Goal: Task Accomplishment & Management: Use online tool/utility

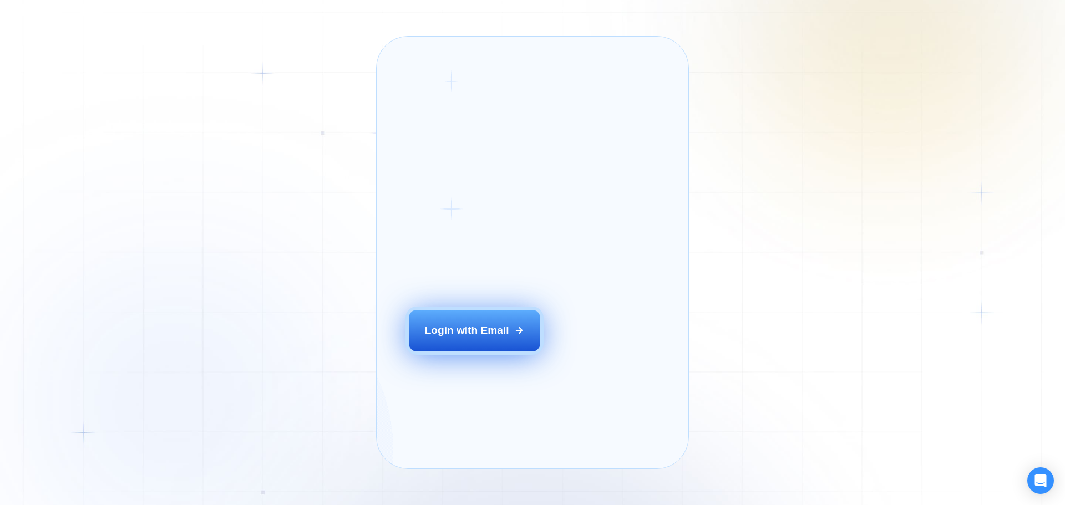
click at [492, 338] on div "Login with Email" at bounding box center [467, 330] width 84 height 14
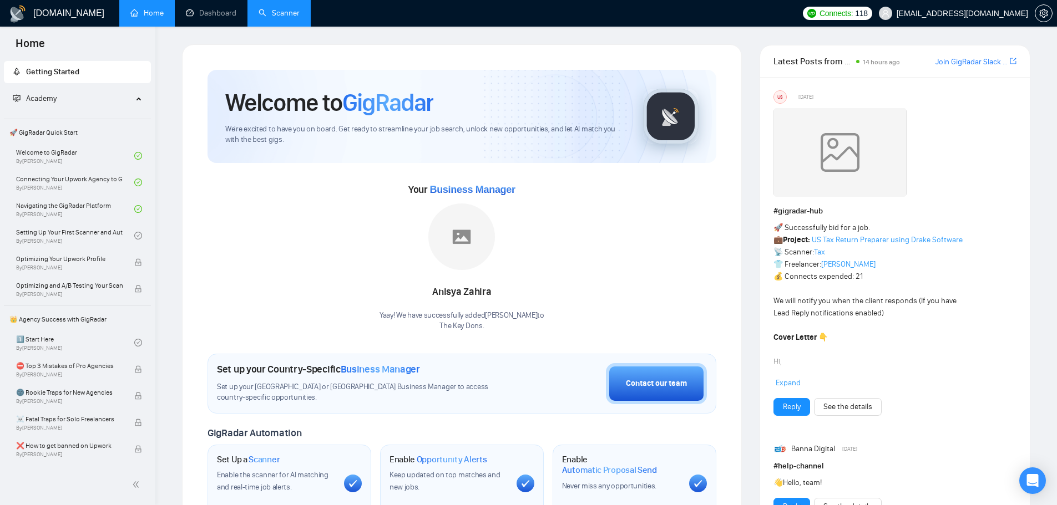
click at [267, 18] on link "Scanner" at bounding box center [279, 12] width 41 height 9
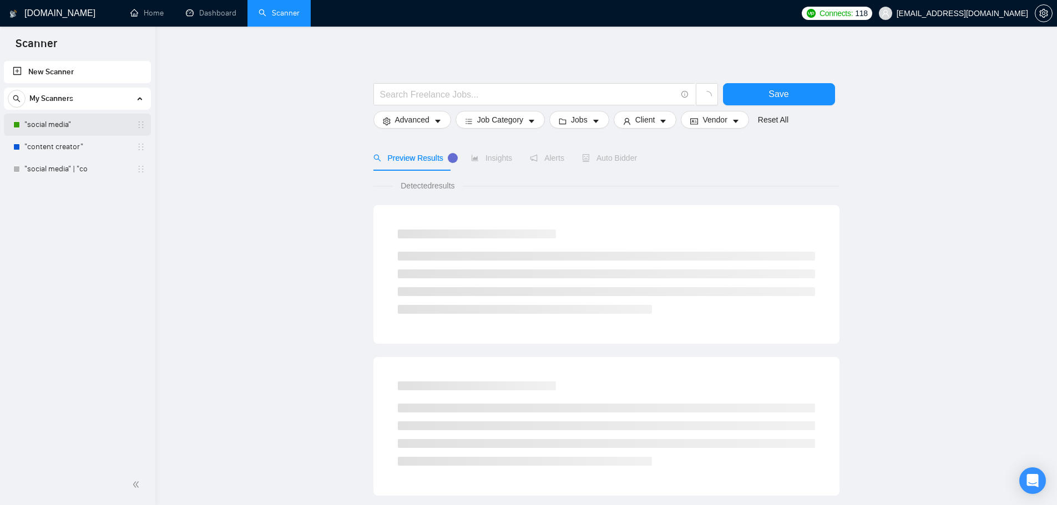
click at [54, 120] on link ""social media"" at bounding box center [76, 125] width 105 height 22
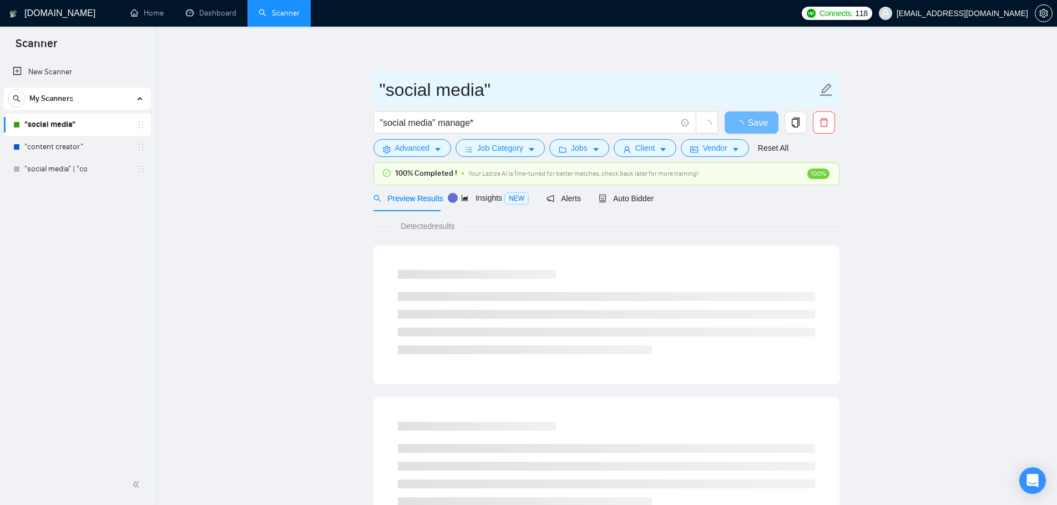
click at [823, 91] on icon "edit" at bounding box center [826, 89] width 13 height 13
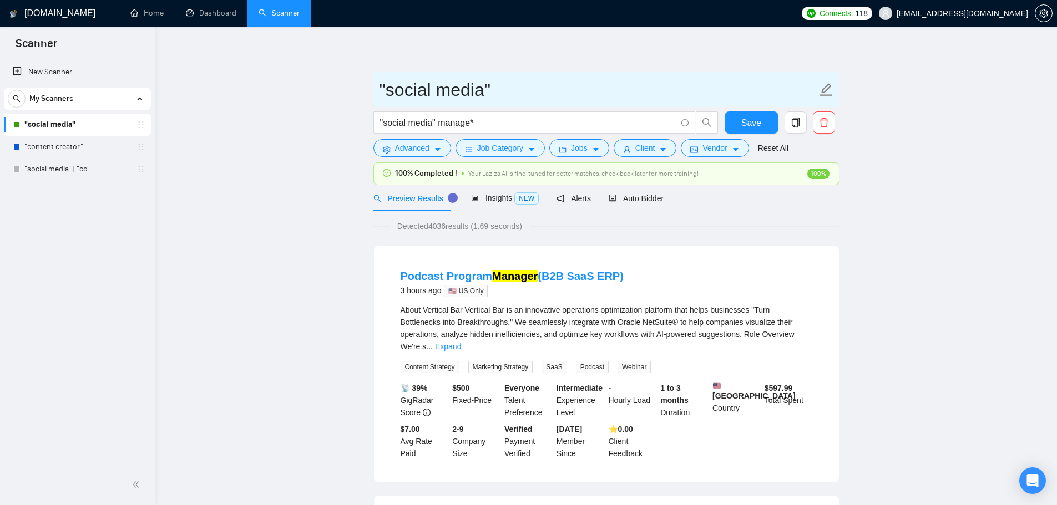
click at [483, 93] on input ""social media"" at bounding box center [598, 90] width 437 height 28
type input ""social media manager""
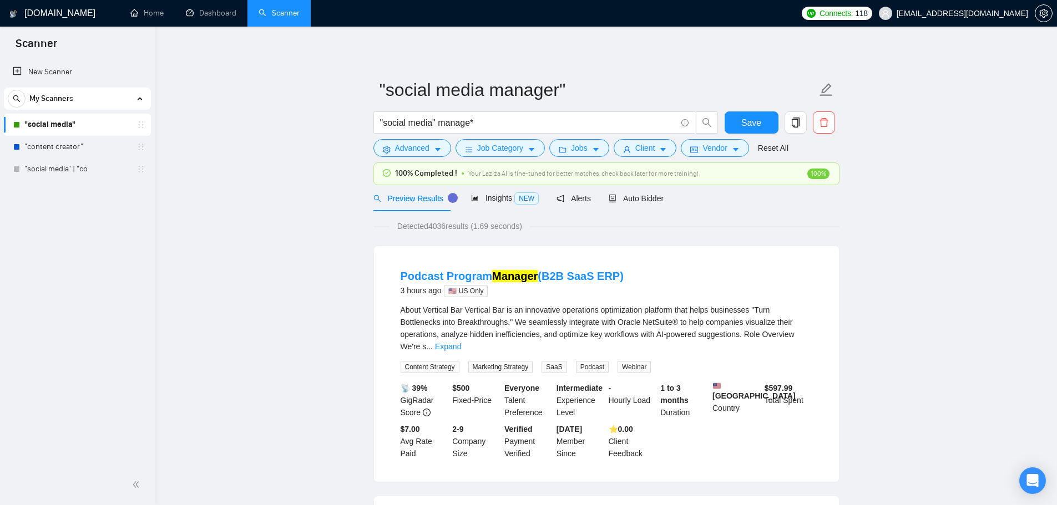
click at [768, 123] on button "Save" at bounding box center [752, 123] width 54 height 22
click at [53, 154] on link ""content creator"" at bounding box center [76, 147] width 105 height 22
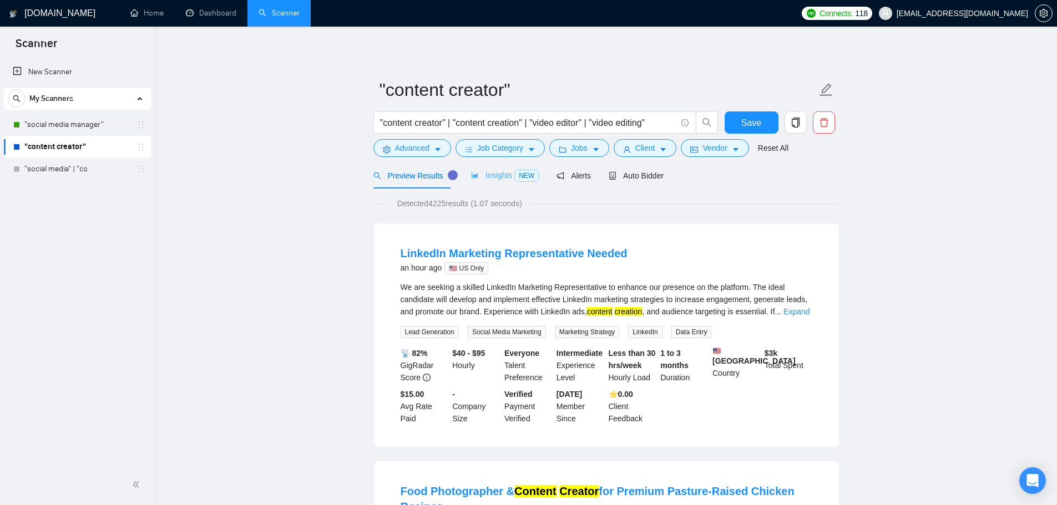
click at [504, 165] on div "Insights NEW" at bounding box center [505, 176] width 68 height 26
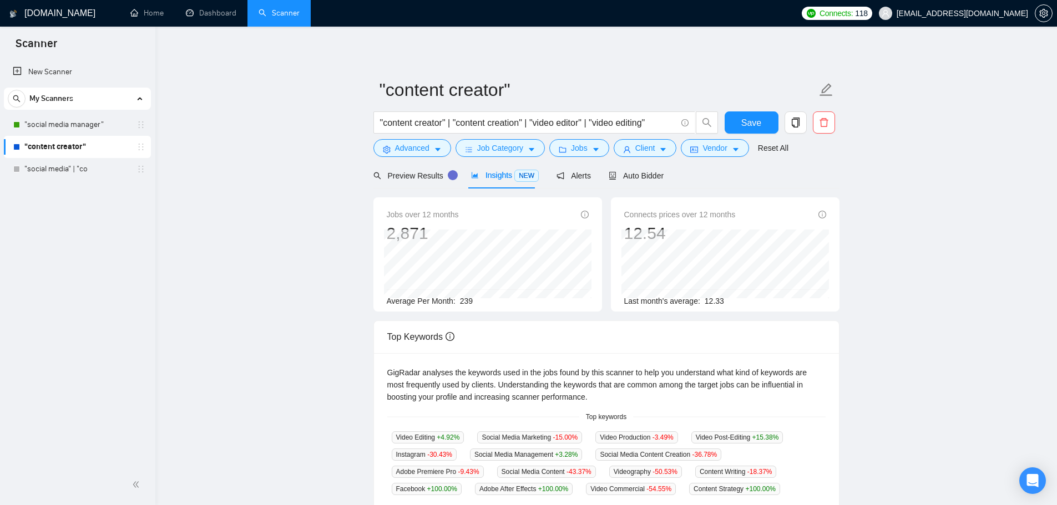
click at [508, 168] on div "Insights NEW" at bounding box center [505, 176] width 68 height 26
click at [422, 171] on span "Preview Results" at bounding box center [413, 175] width 80 height 9
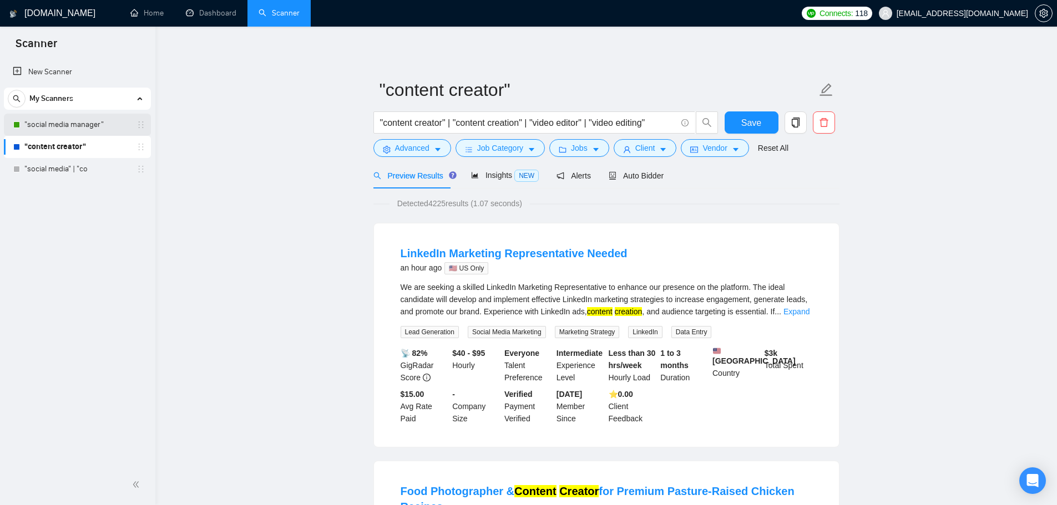
click at [95, 122] on link ""social media manager"" at bounding box center [76, 125] width 105 height 22
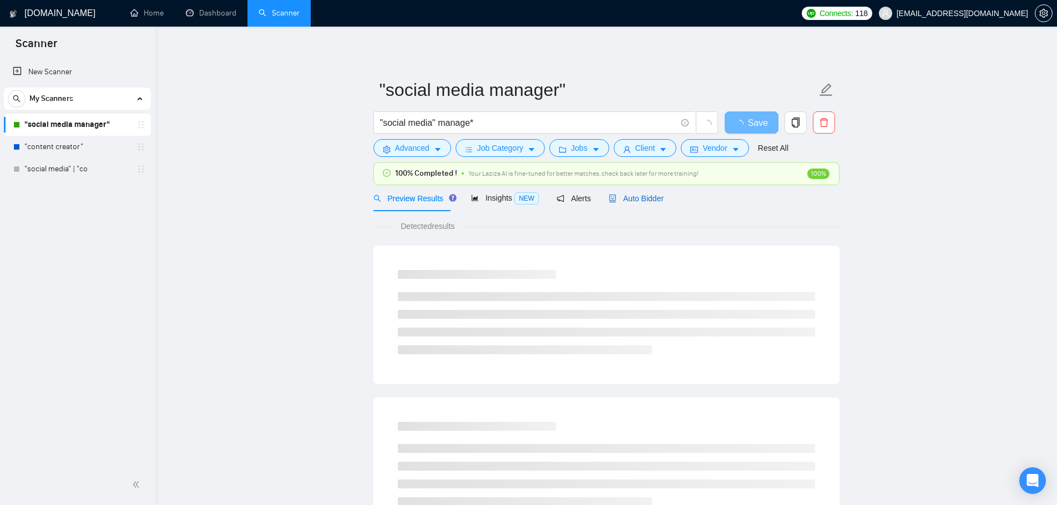
click at [646, 199] on span "Auto Bidder" at bounding box center [636, 198] width 55 height 9
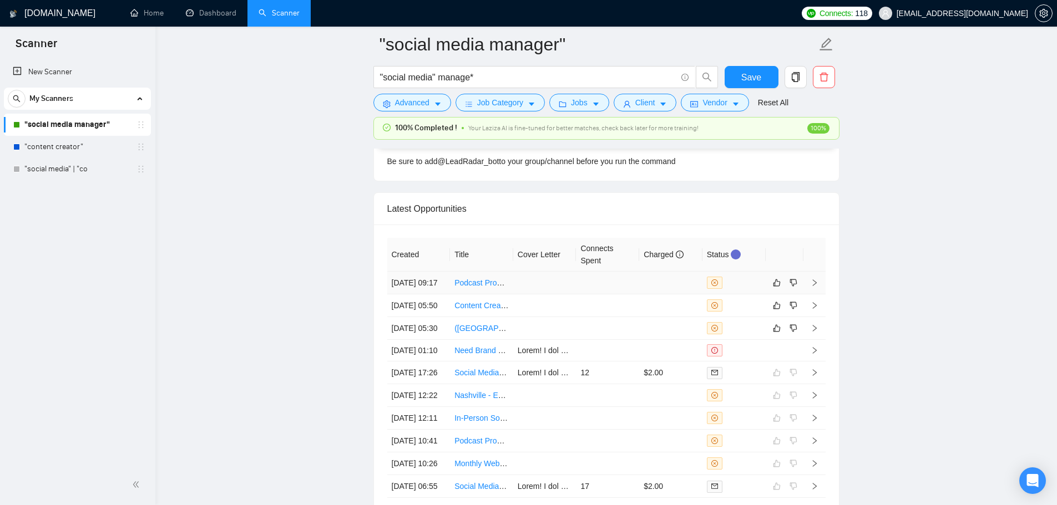
scroll to position [2946, 0]
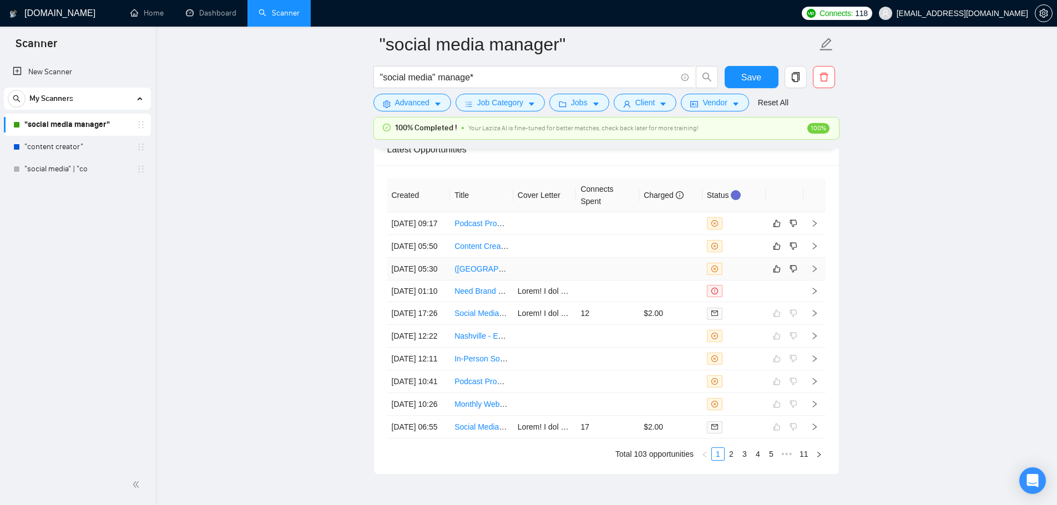
click at [594, 281] on td at bounding box center [607, 269] width 63 height 23
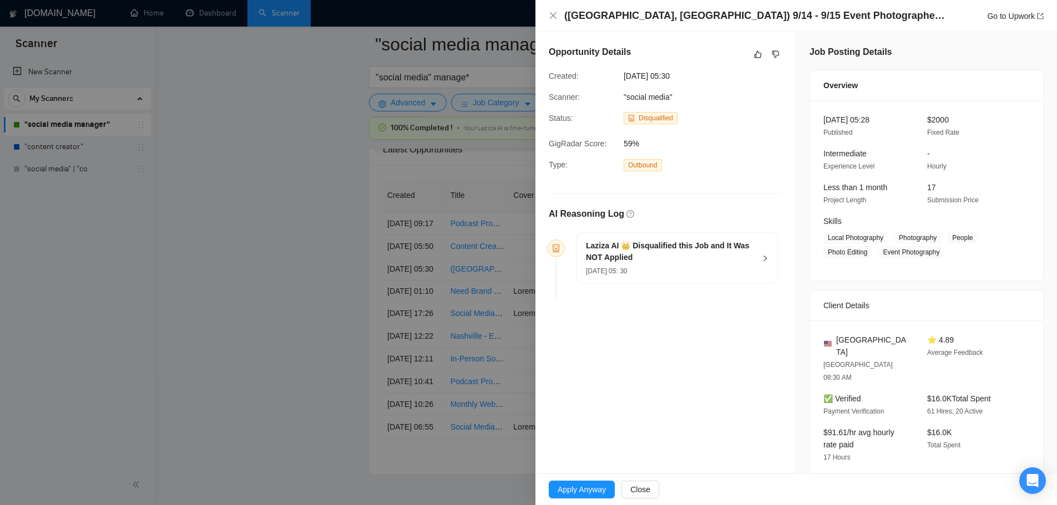
click at [421, 297] on div at bounding box center [528, 252] width 1057 height 505
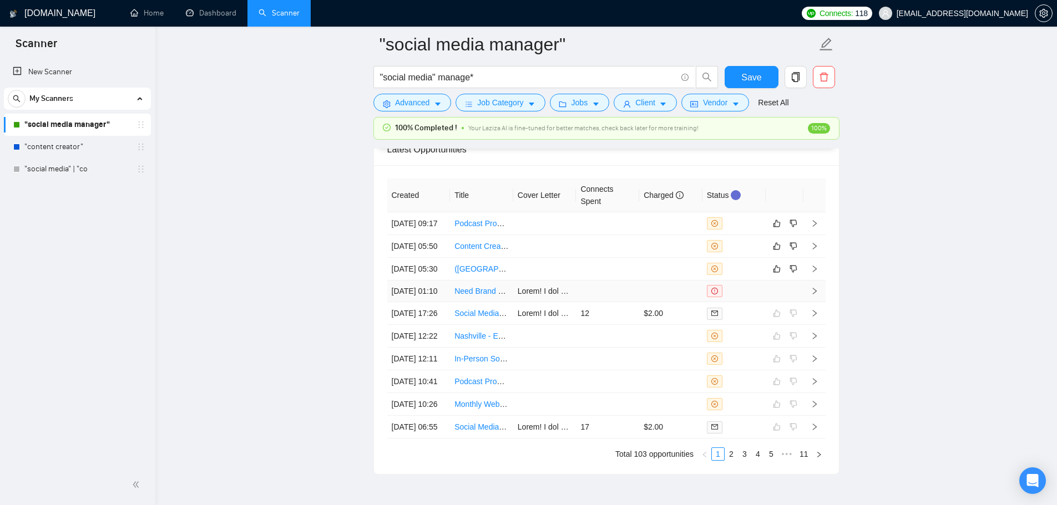
click at [590, 302] on td at bounding box center [607, 292] width 63 height 22
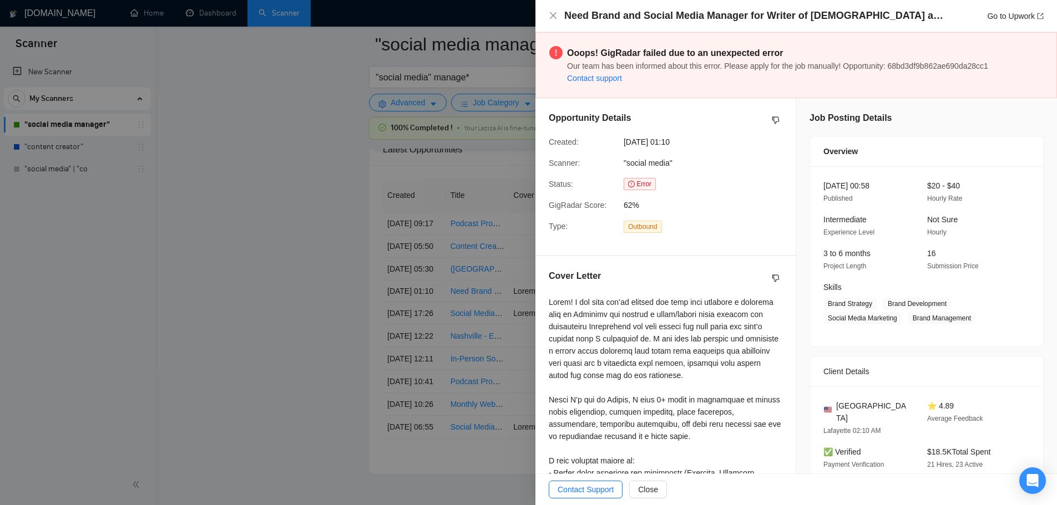
click at [302, 315] on div at bounding box center [528, 252] width 1057 height 505
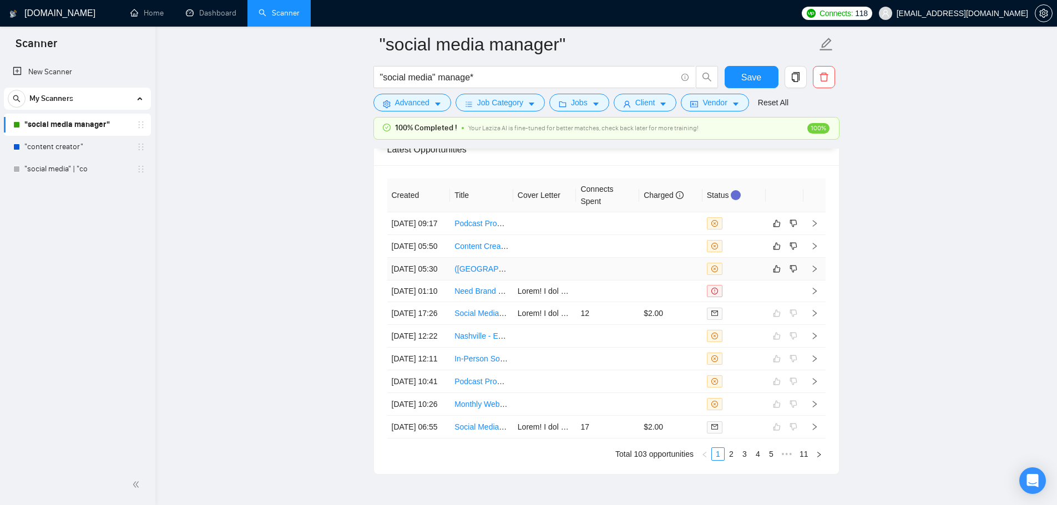
click at [625, 281] on td at bounding box center [607, 269] width 63 height 23
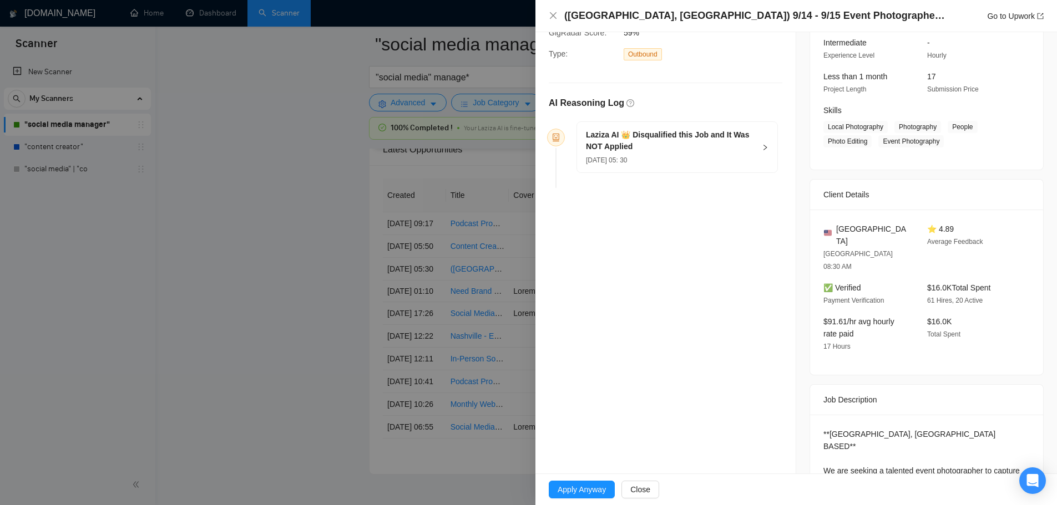
scroll to position [333, 0]
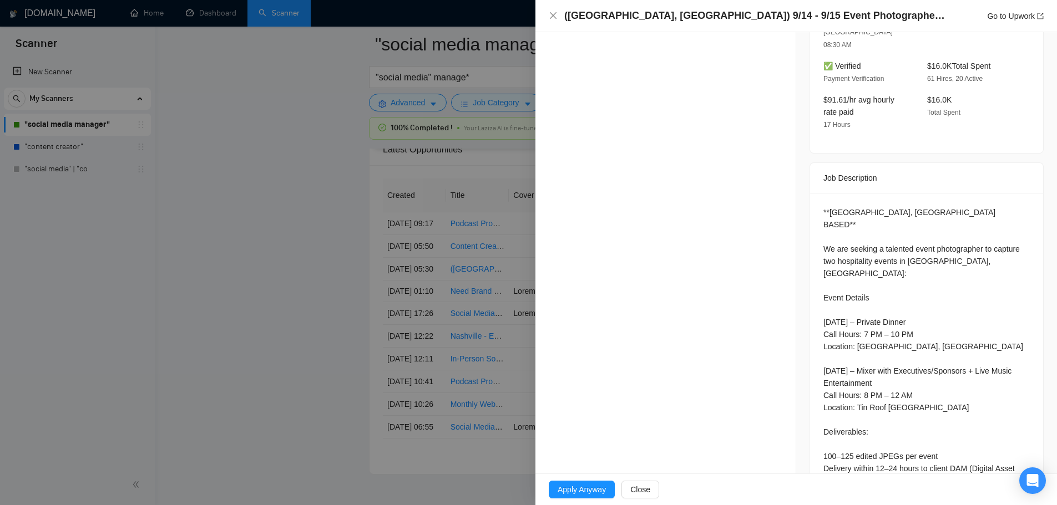
click at [431, 313] on div at bounding box center [528, 252] width 1057 height 505
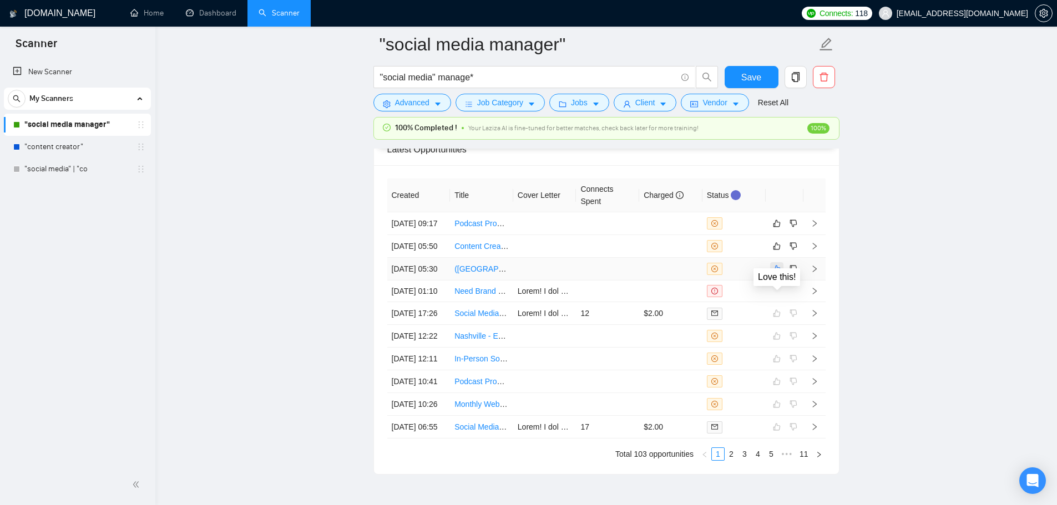
click at [778, 274] on icon "like" at bounding box center [777, 269] width 8 height 9
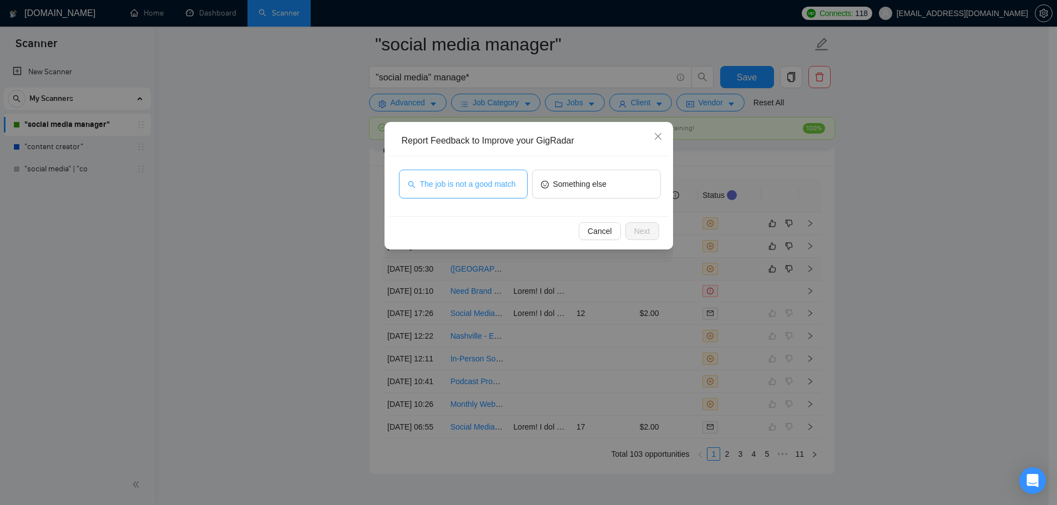
click at [446, 183] on span "The job is not a good match" at bounding box center [468, 184] width 96 height 12
click at [653, 234] on button "Next" at bounding box center [642, 232] width 34 height 18
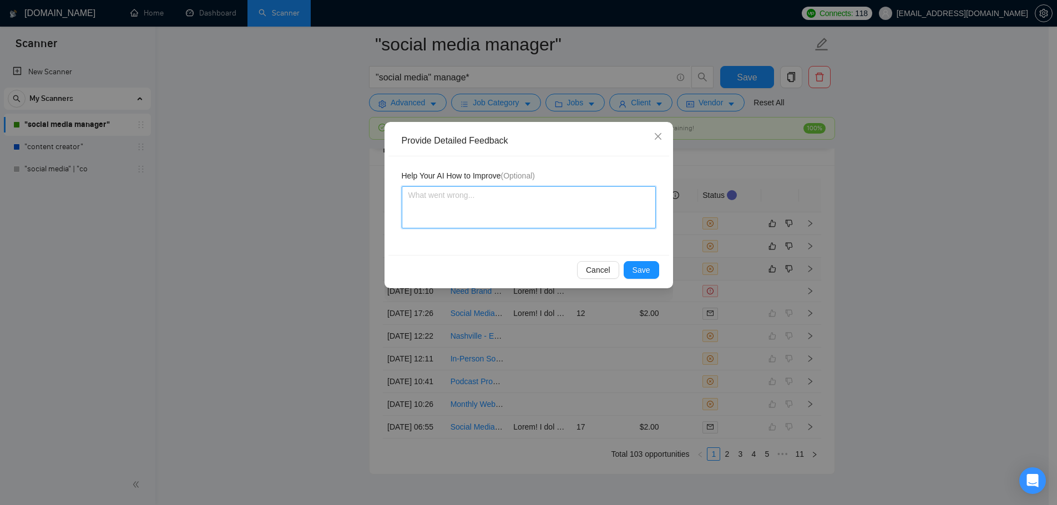
click at [587, 214] on textarea at bounding box center [529, 207] width 254 height 42
type textarea "T"
type textarea "Th"
type textarea "Thi"
type textarea "This"
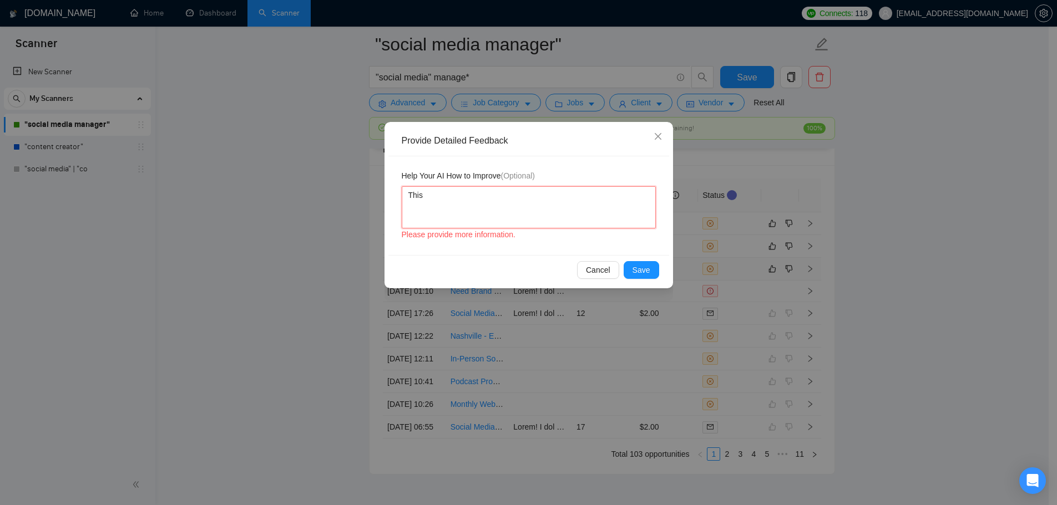
type textarea "This"
type textarea "This i"
type textarea "This is"
type textarea "This is a"
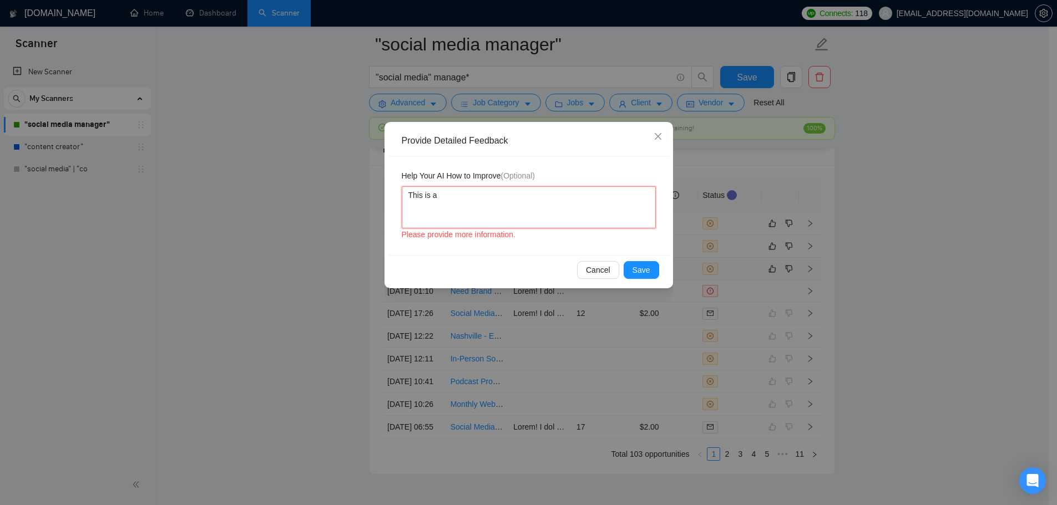
type textarea "This is a"
type textarea "This is a g"
type textarea "This is a go"
type textarea "This is a goo"
type textarea "This is a good"
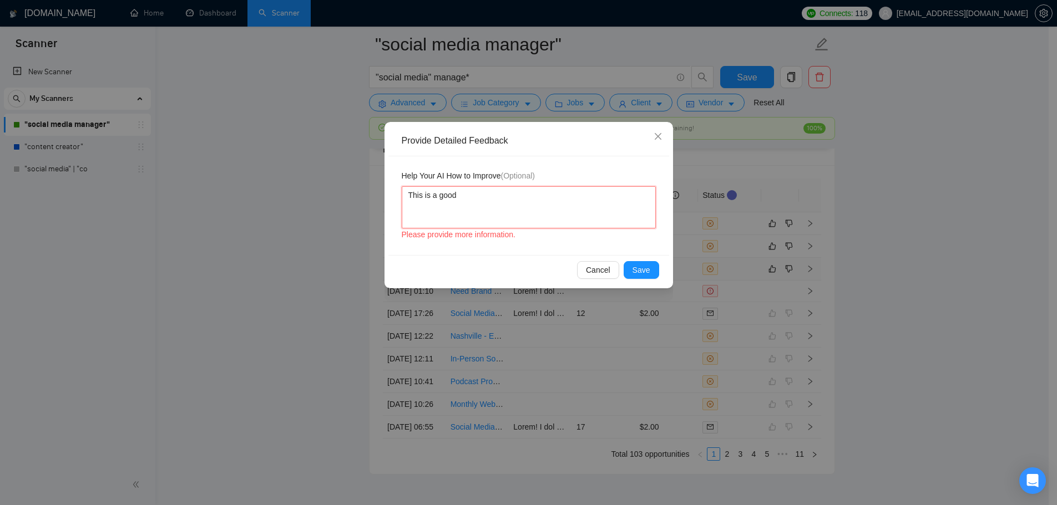
type textarea "This is a good"
type textarea "This is a good d"
type textarea "This is a good di"
type textarea "This is a good dis"
type textarea "This is a good disq"
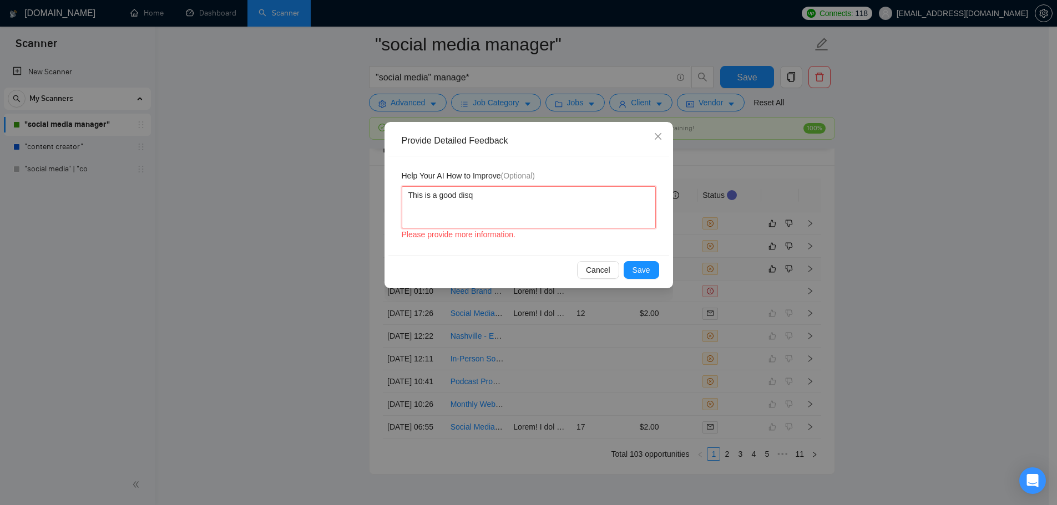
type textarea "This is a good disqu"
type textarea "This is a good disqua"
type textarea "This is a good disqual"
type textarea "This is a good disquali"
type textarea "This is a good disqualif"
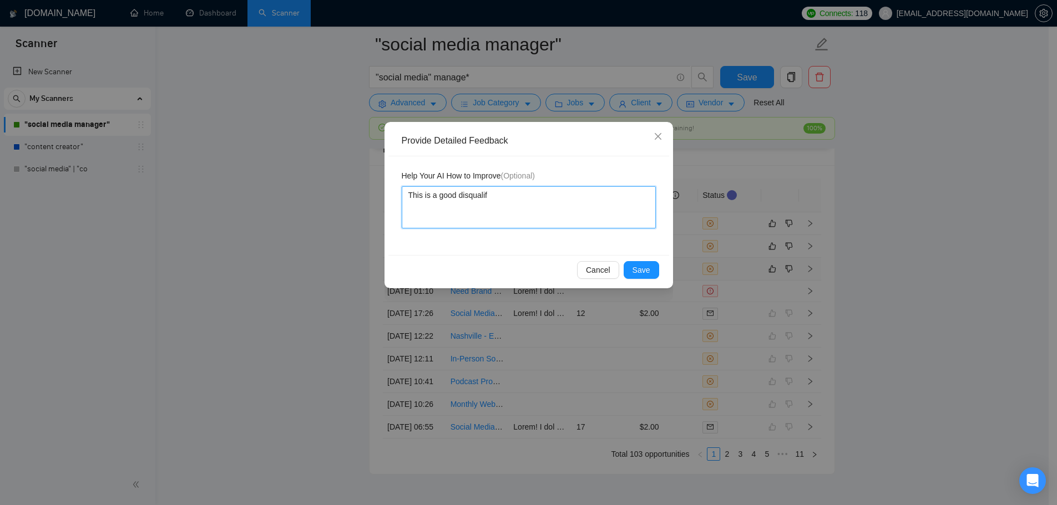
type textarea "This is a good disqualifi"
type textarea "This is a good disqualific"
type textarea "This is a good disqualifica"
type textarea "This is a good disqualificati"
type textarea "This is a good disqualificatio"
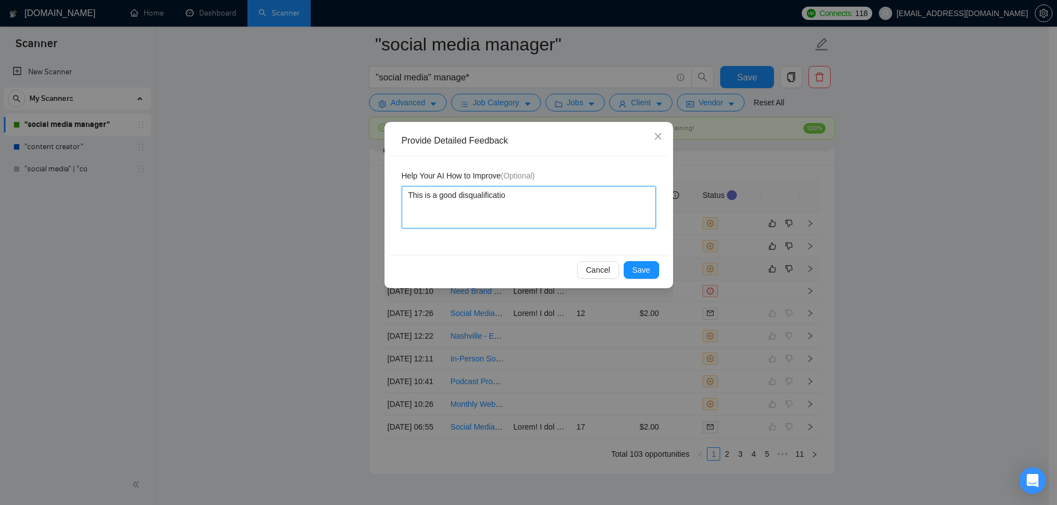
type textarea "This is a good disqualification"
type textarea "This is a good disqualification b"
type textarea "This is a good disqualification be"
type textarea "This is a good disqualification bec"
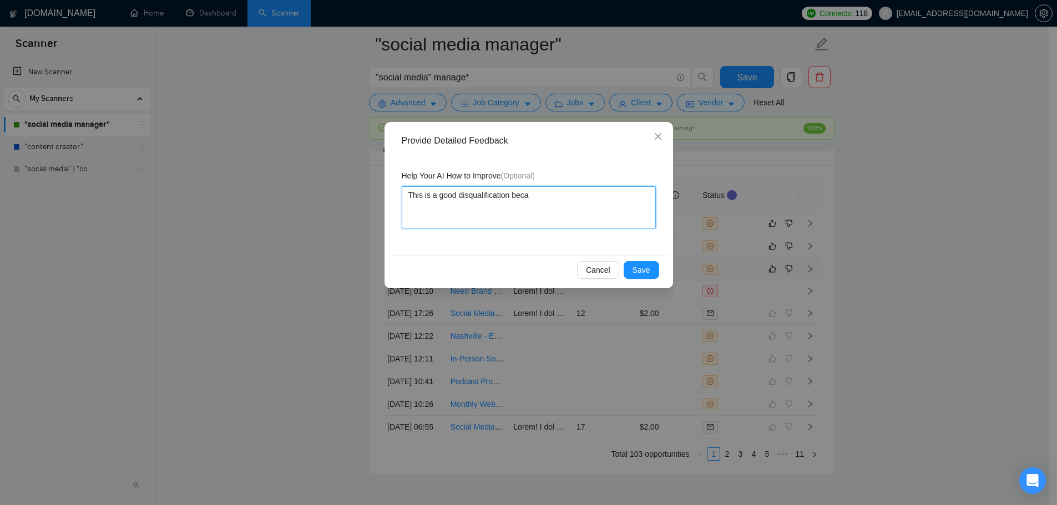
type textarea "This is a good disqualification becau"
type textarea "This is a good disqualification becaus"
type textarea "This is a good disqualification because"
type textarea "This is a good disqualification because I"
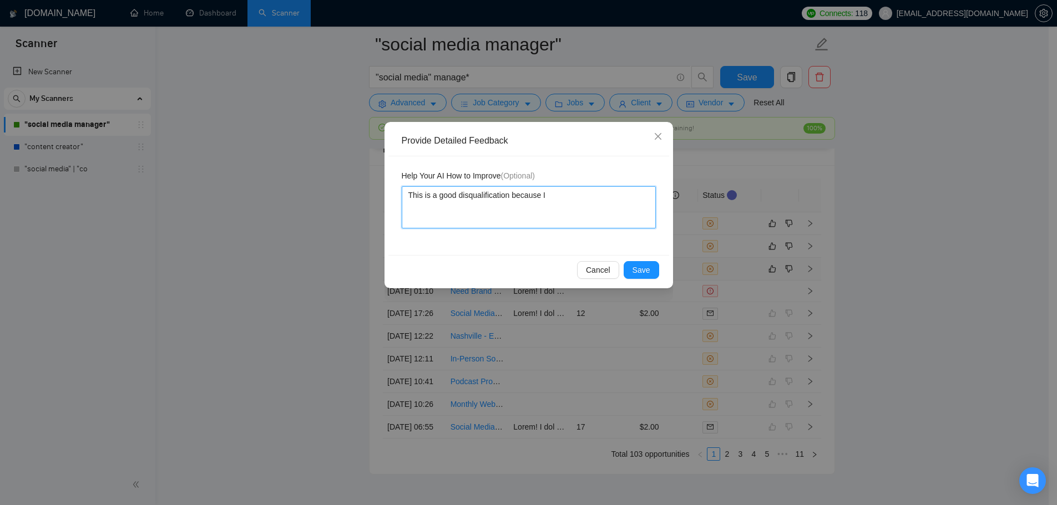
type textarea "This is a good disqualification because I ("
type textarea "This is a good disqualification because I (S"
type textarea "This is a good disqualification because I (Sun"
type textarea "This is a good disqualification because I (Sunn"
type textarea "This is a good disqualification because I (Sunny"
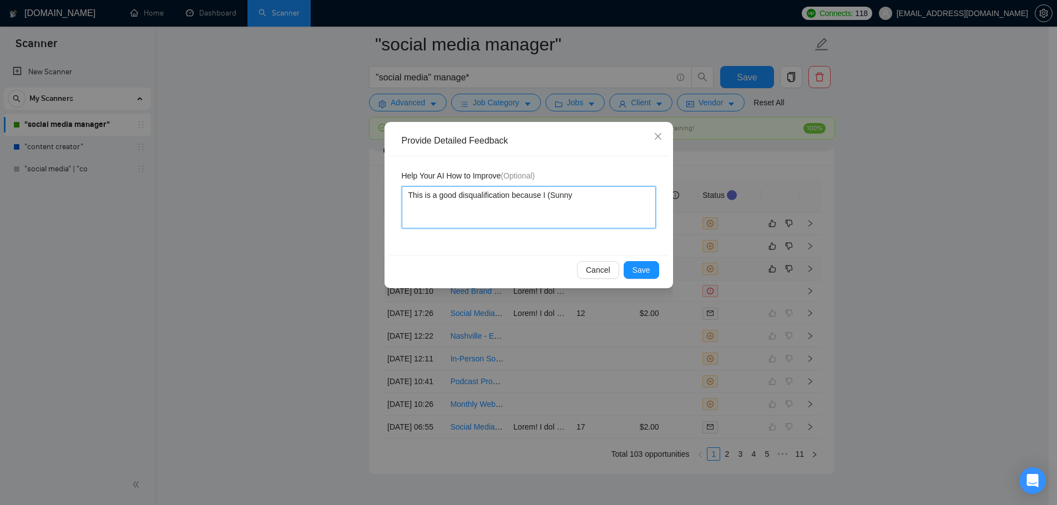
type textarea "This is a good disqualification because I (Sunny"
type textarea "This is a good disqualification because I (Sunny H"
type textarea "This is a good disqualification because I (Sunny Ha"
type textarea "This is a good disqualification because I (Sunny Har"
type textarea "This is a good disqualification because I (Sunny Hari"
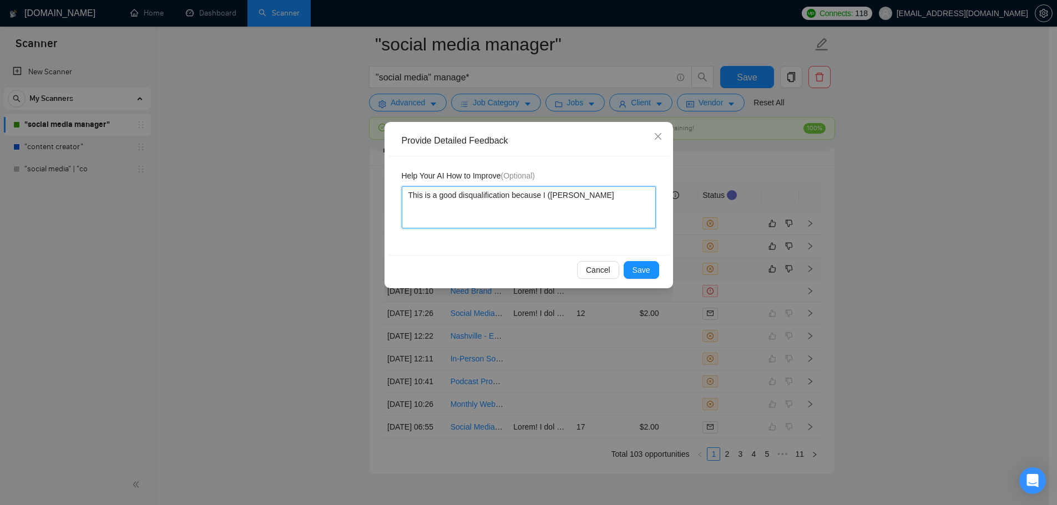
type textarea "This is a good disqualification because I (Sunny Hari)"
type textarea "This is a good disqualification because I (Sunny Hari) a"
type textarea "This is a good disqualification because I (Sunny Hari) am"
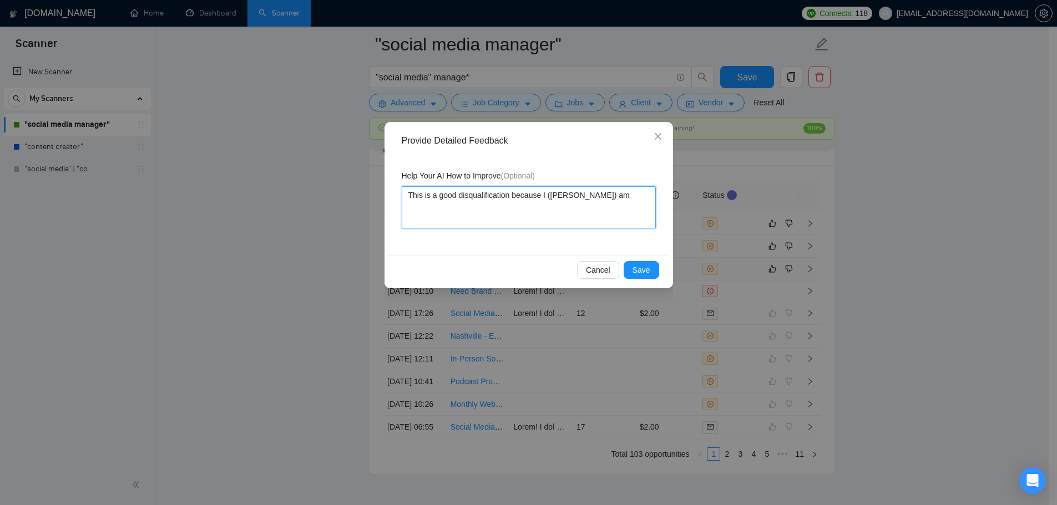
type textarea "This is a good disqualification because I (Sunny Hari) am n"
type textarea "This is a good disqualification because I (Sunny Hari) am no"
type textarea "This is a good disqualification because I (Sunny Hari) am not"
type textarea "This is a good disqualification because I (Sunny Hari) am not b"
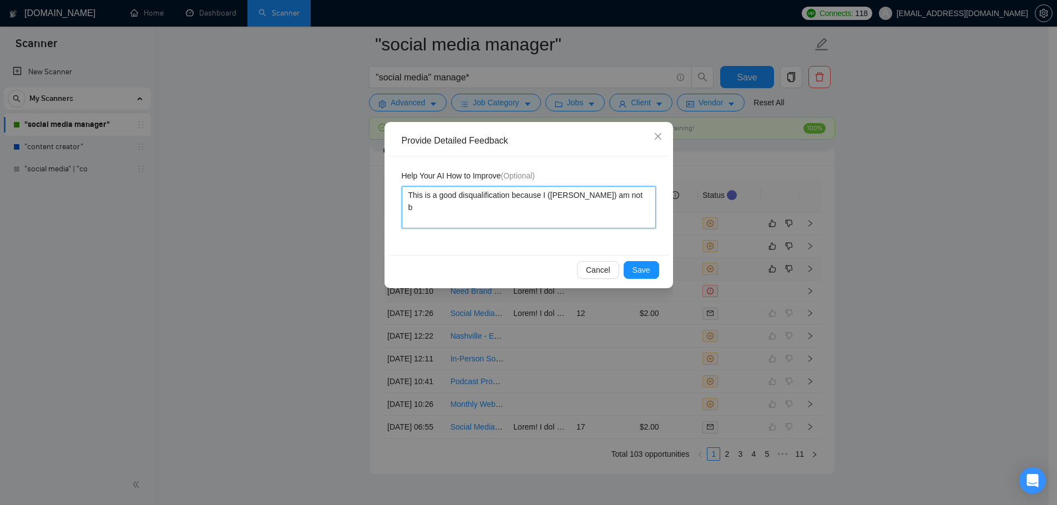
type textarea "This is a good disqualification because I (Sunny Hari) am not ba"
type textarea "This is a good disqualification because I (Sunny Hari) am not bas"
type textarea "This is a good disqualification because I (Sunny Hari) am not base"
type textarea "This is a good disqualification because I (Sunny Hari) am not based"
type textarea "This is a good disqualification because I (Sunny Hari) am not based o"
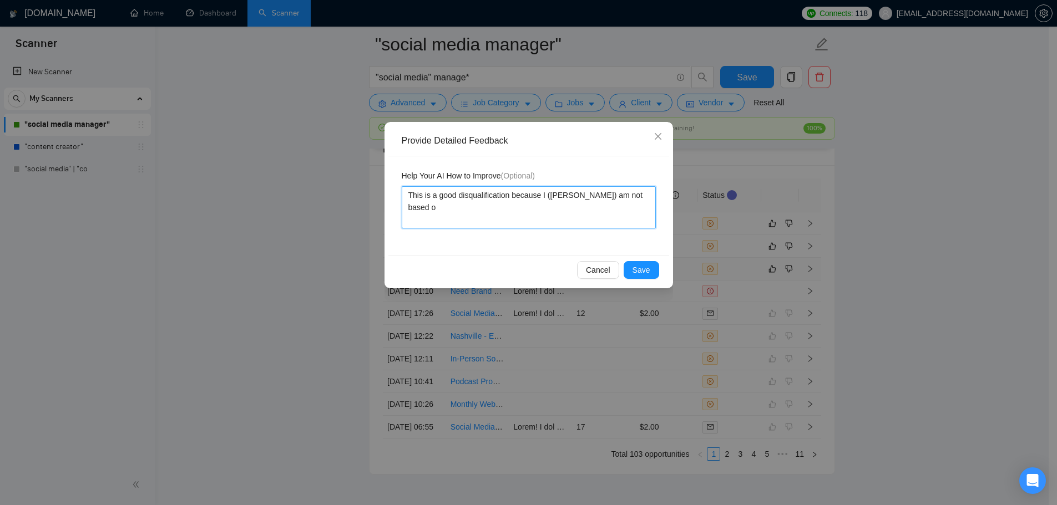
type textarea "This is a good disqualification because I (Sunny Hari) am not based on"
type textarea "This is a good disqualification because I (Sunny Hari) am not based on O"
type textarea "This is a good disqualification because I (Sunny Hari) am not based on Or"
type textarea "This is a good disqualification because I (Sunny Hari) am not based on Orl"
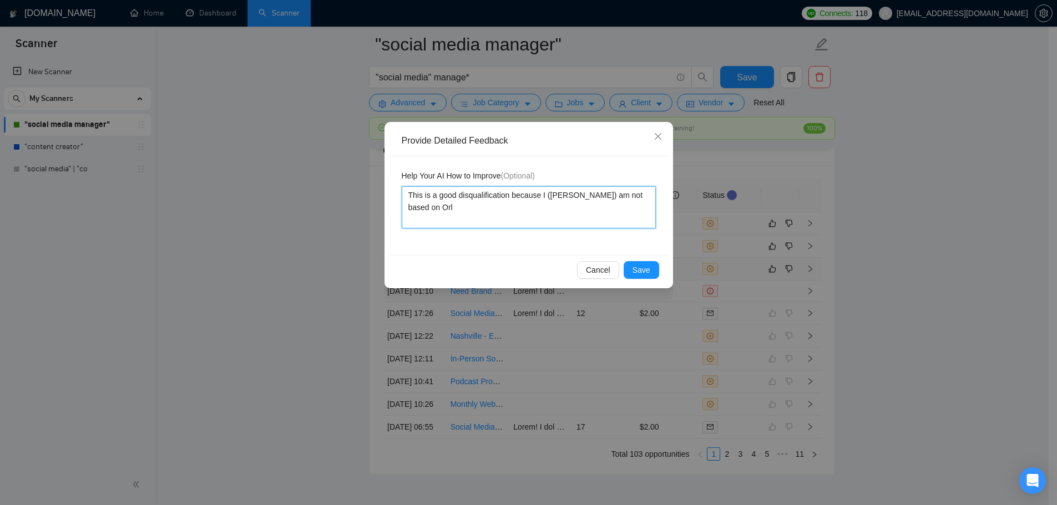
type textarea "This is a good disqualification because I (Sunny Hari) am not based on Orla"
type textarea "This is a good disqualification because I (Sunny Hari) am not based on Orlan"
type textarea "This is a good disqualification because I (Sunny Hari) am not based on Orland"
type textarea "This is a good disqualification because I (Sunny Hari) am not based on Orlando"
type textarea "This is a good disqualification because I (Sunny Hari) am not based on Orlando,"
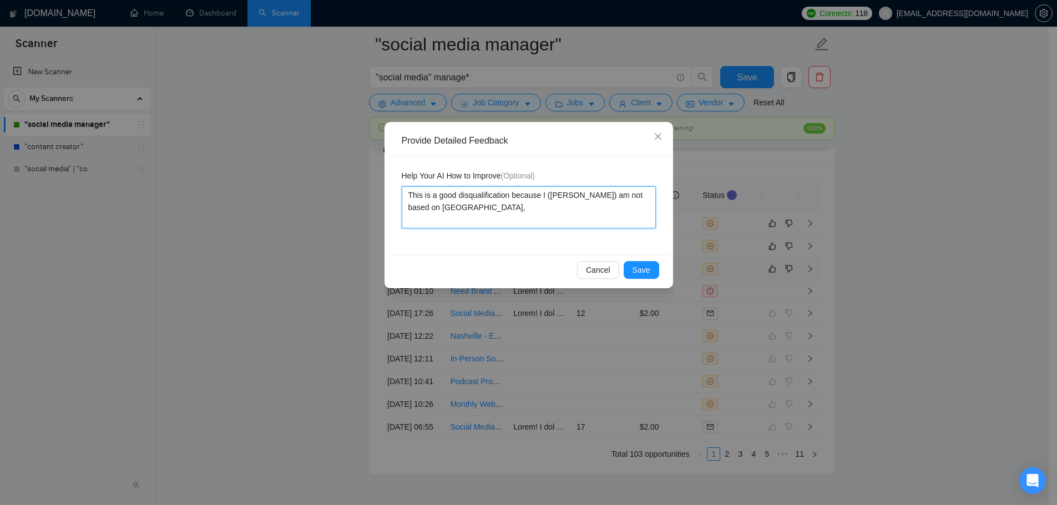
type textarea "This is a good disqualification because I (Sunny Hari) am not based on Orlando,"
type textarea "This is a good disqualification because I (Sunny Hari) am not based on Orlando,…"
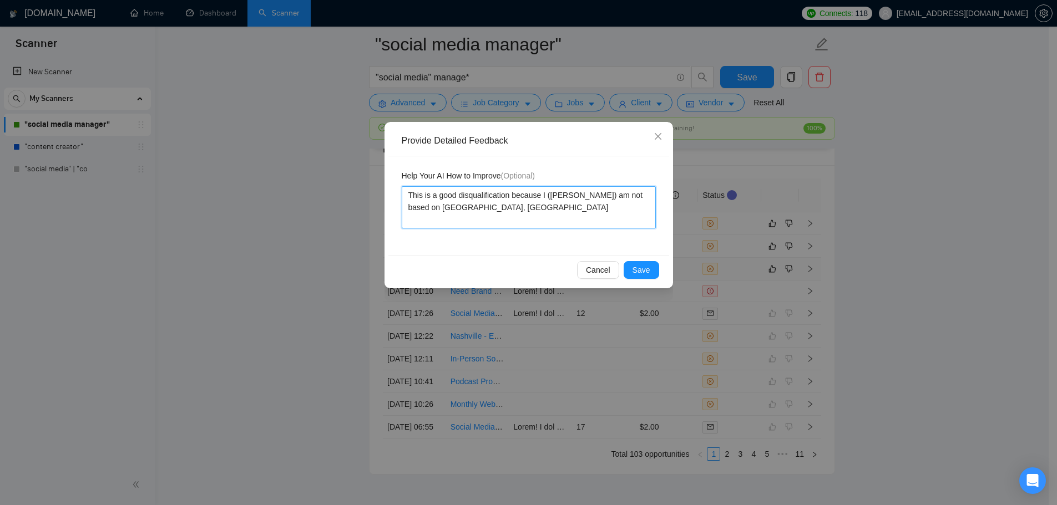
type textarea "This is a good disqualification because I (Sunny Hari) am not based on Orlando,…"
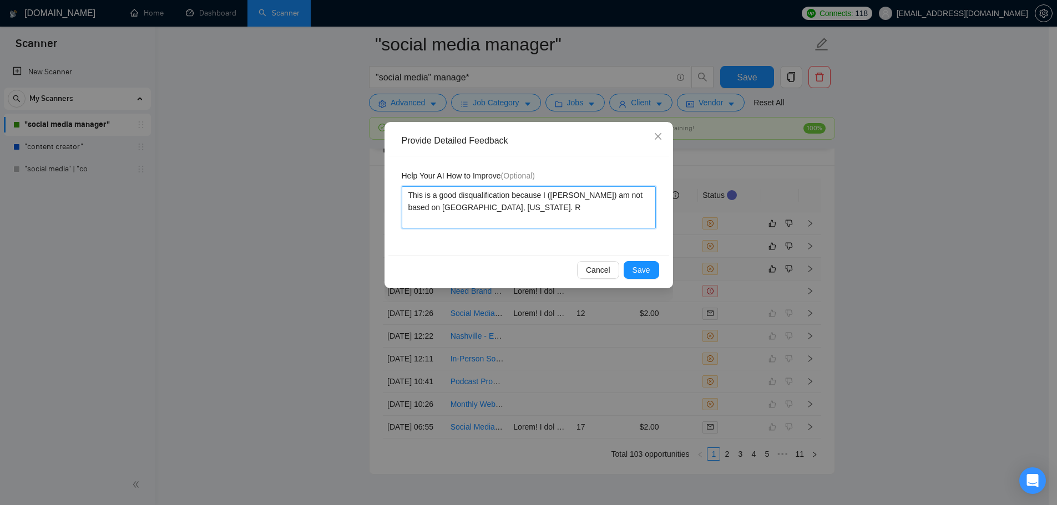
type textarea "This is a good disqualification because I (Sunny Hari) am not based on Orlando,…"
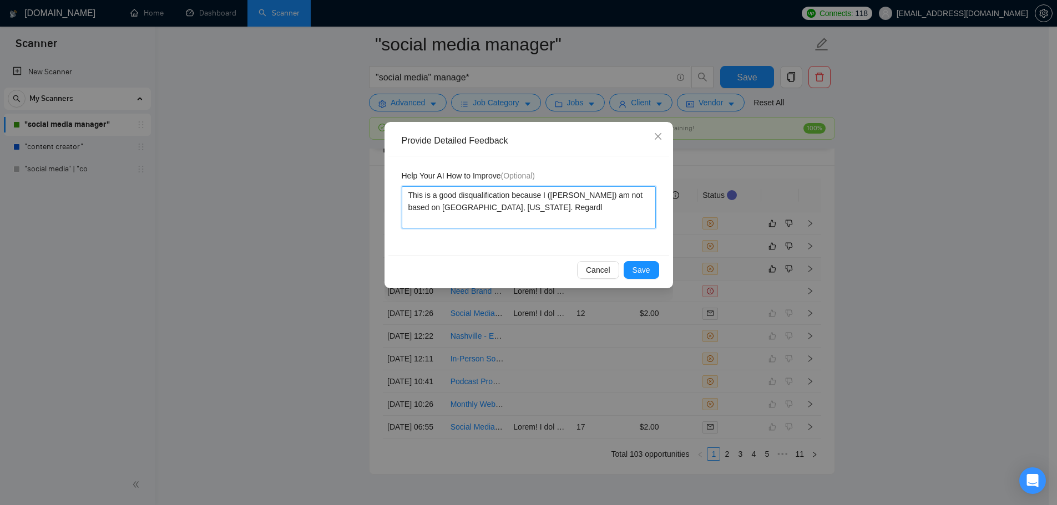
type textarea "This is a good disqualification because I (Sunny Hari) am not based on Orlando,…"
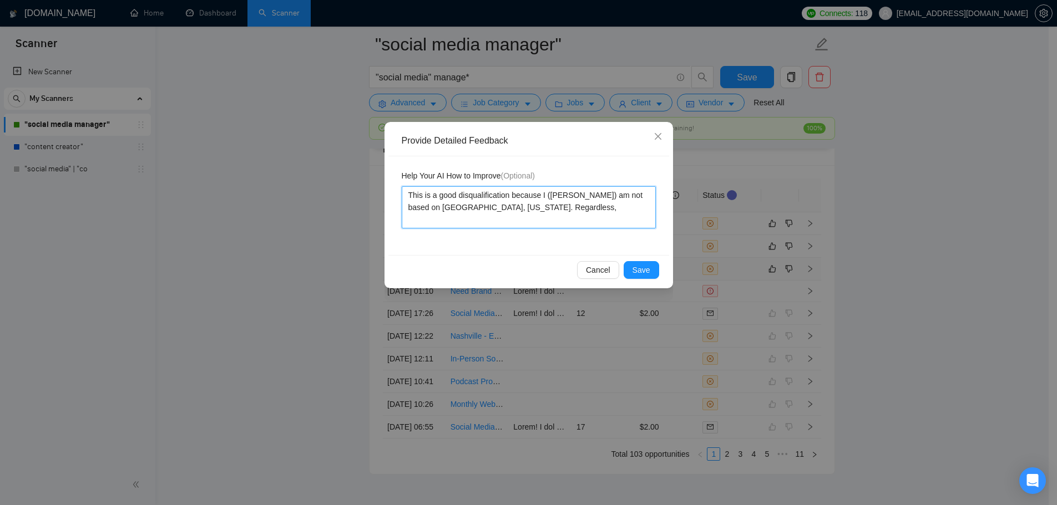
type textarea "This is a good disqualification because I (Sunny Hari) am not based on Orlando,…"
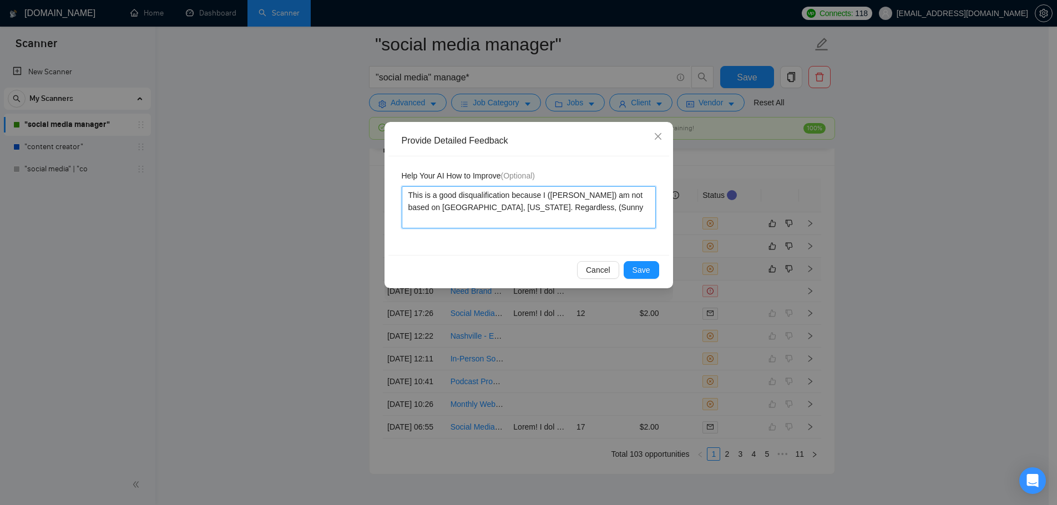
drag, startPoint x: 539, startPoint y: 211, endPoint x: 468, endPoint y: 213, distance: 71.1
click at [468, 213] on textarea "This is a good disqualification because I (Sunny Hari) am not based on Orlando,…" at bounding box center [529, 207] width 254 height 42
click at [649, 274] on span "Save" at bounding box center [642, 270] width 18 height 12
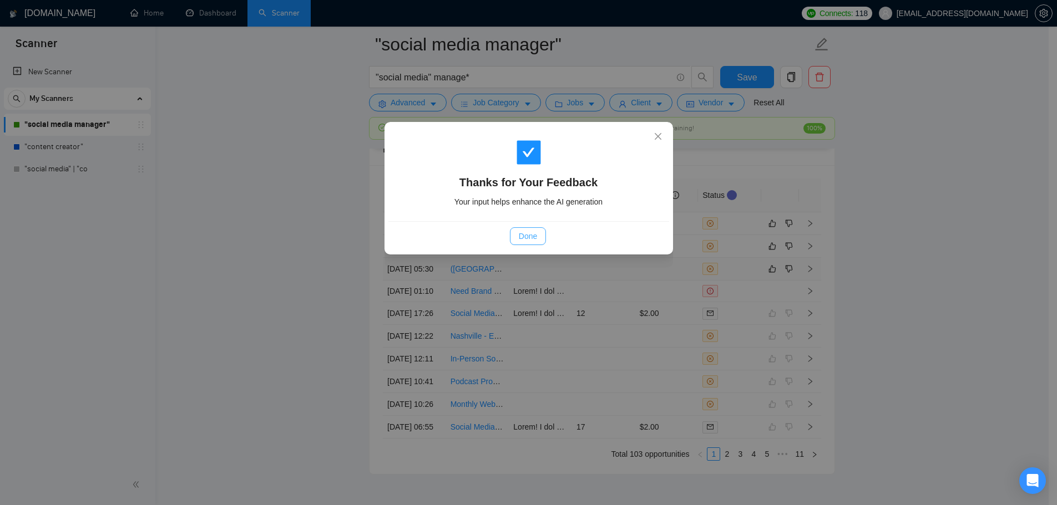
click at [536, 241] on span "Done" at bounding box center [528, 236] width 18 height 12
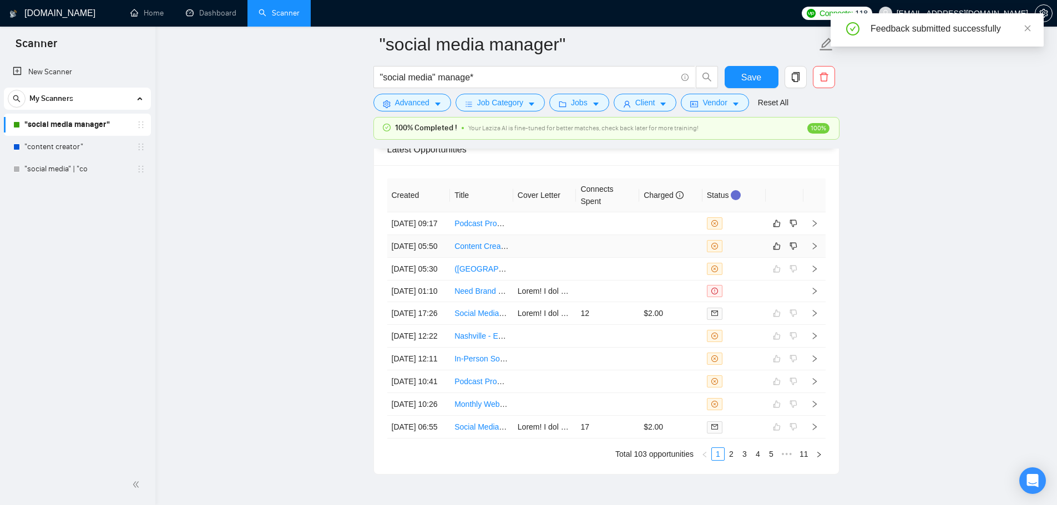
click at [610, 258] on td at bounding box center [607, 246] width 63 height 23
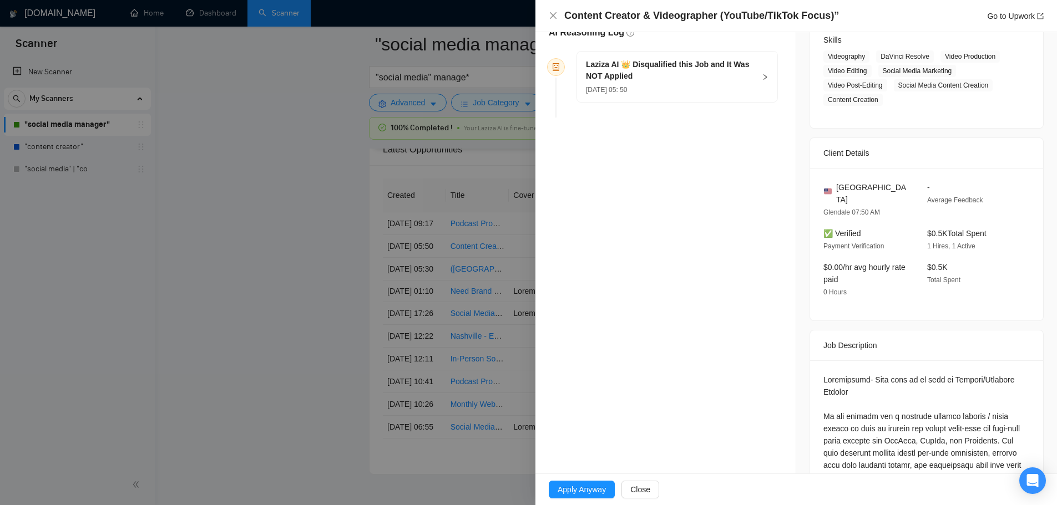
scroll to position [55, 0]
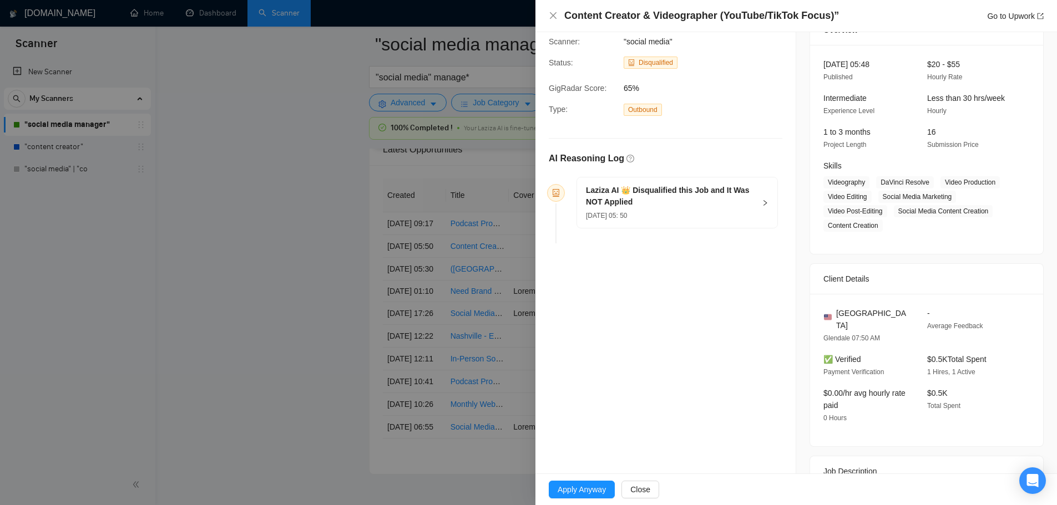
click at [643, 208] on div "Laziza AI 👑 Disqualified this Job and It Was NOT Applied 07 Sep, 2025 05: 50" at bounding box center [670, 203] width 169 height 37
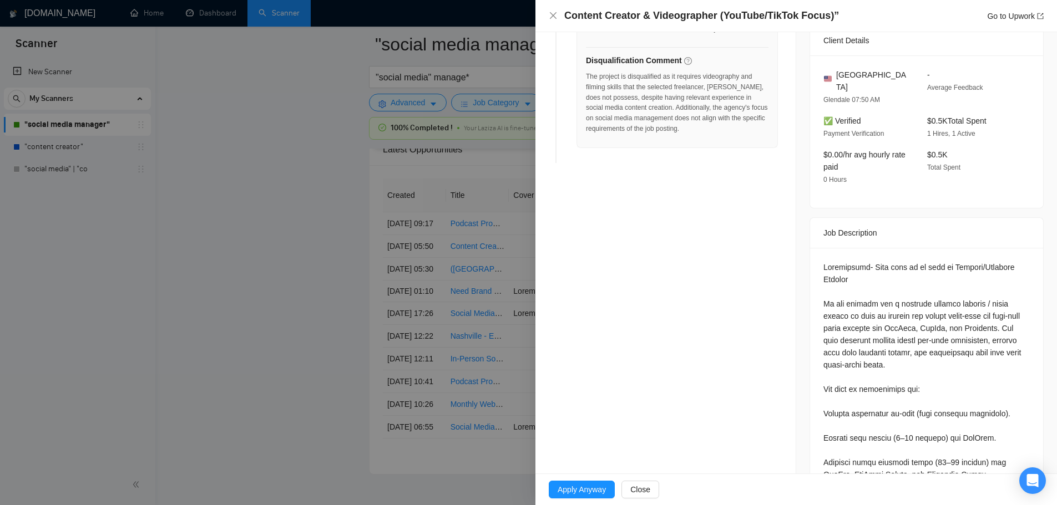
scroll to position [333, 0]
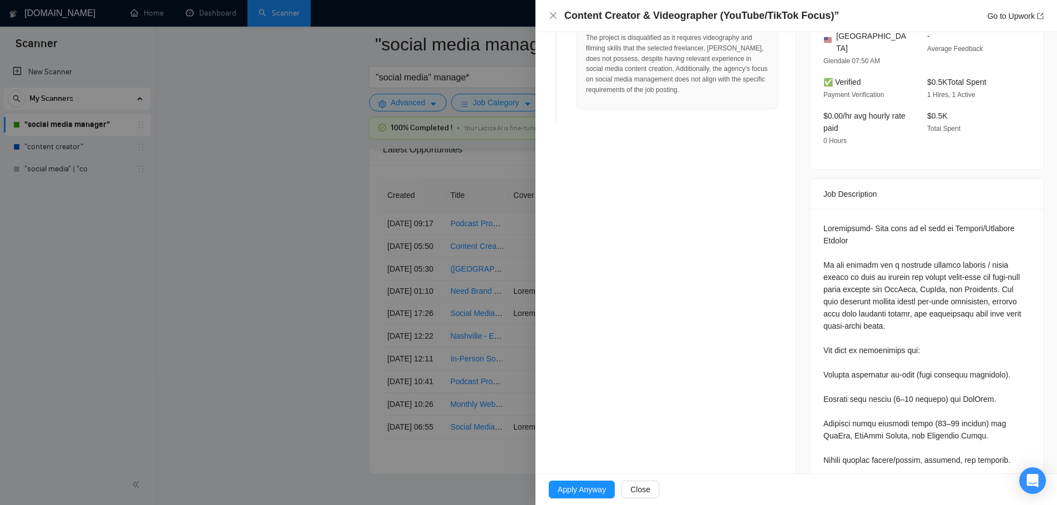
click at [473, 270] on div at bounding box center [528, 252] width 1057 height 505
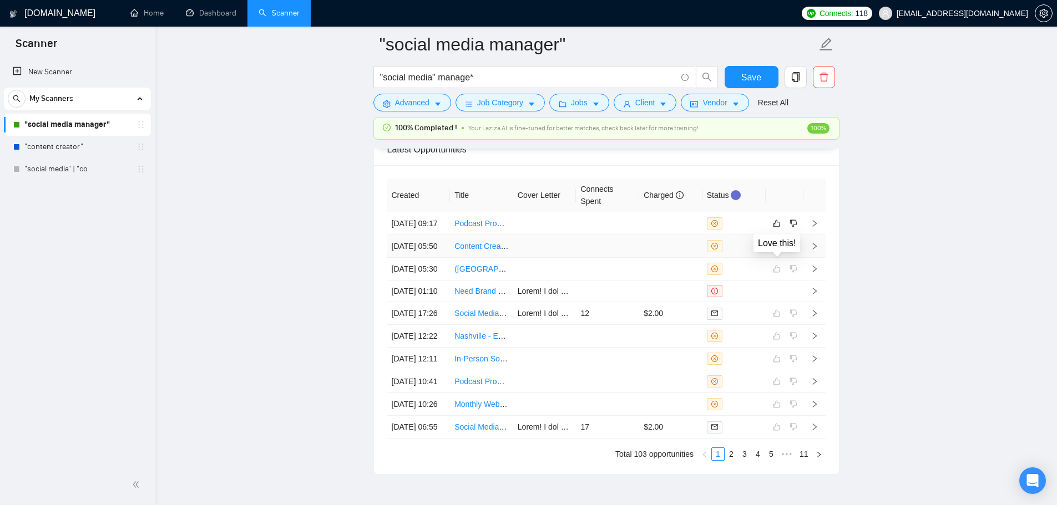
click at [778, 250] on icon "like" at bounding box center [776, 246] width 7 height 7
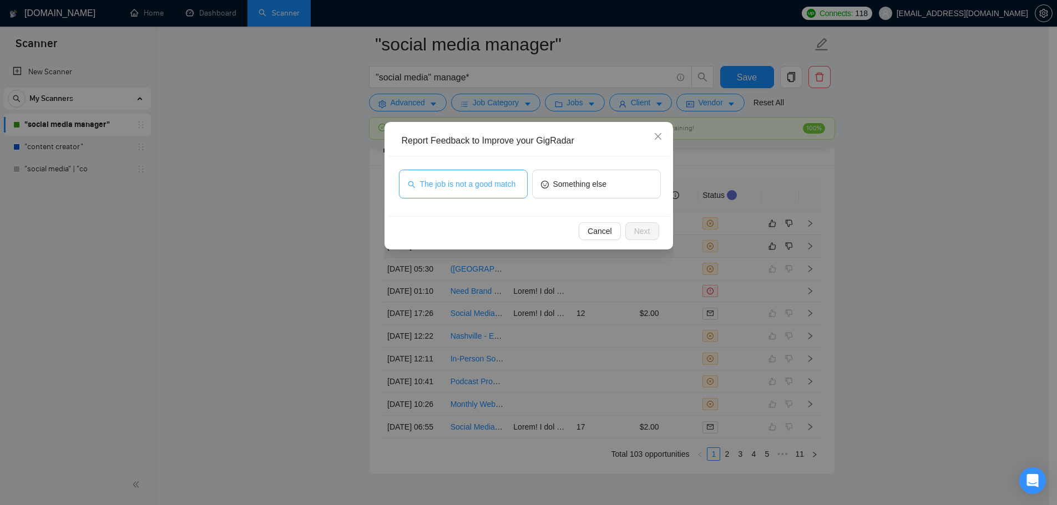
click at [492, 181] on span "The job is not a good match" at bounding box center [468, 184] width 96 height 12
click at [652, 234] on button "Next" at bounding box center [642, 232] width 34 height 18
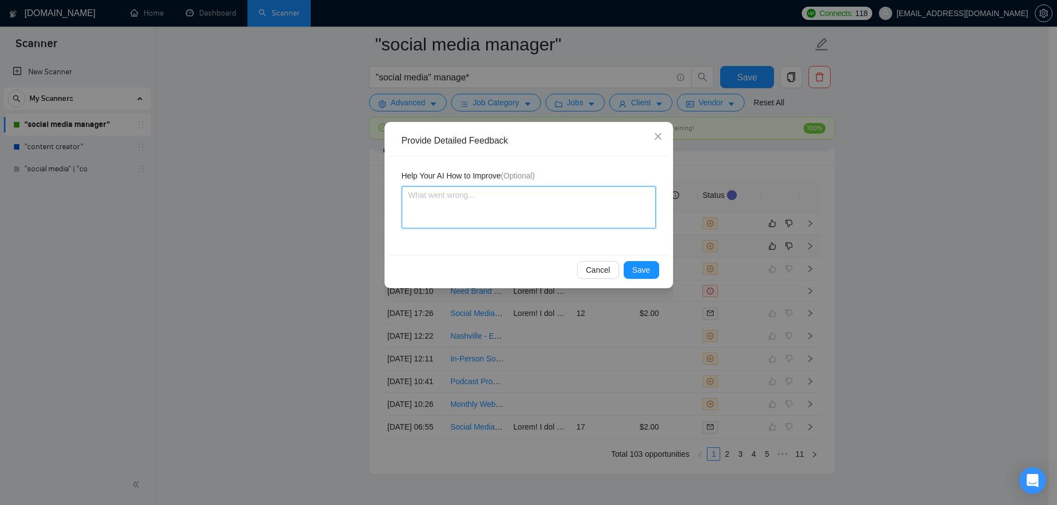
click at [516, 213] on textarea at bounding box center [529, 207] width 254 height 42
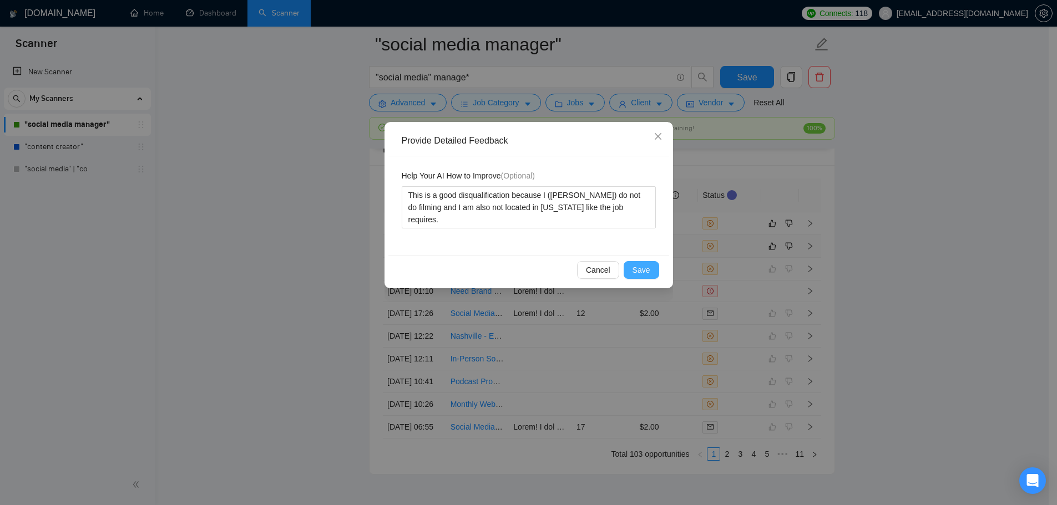
click at [658, 273] on button "Save" at bounding box center [642, 270] width 36 height 18
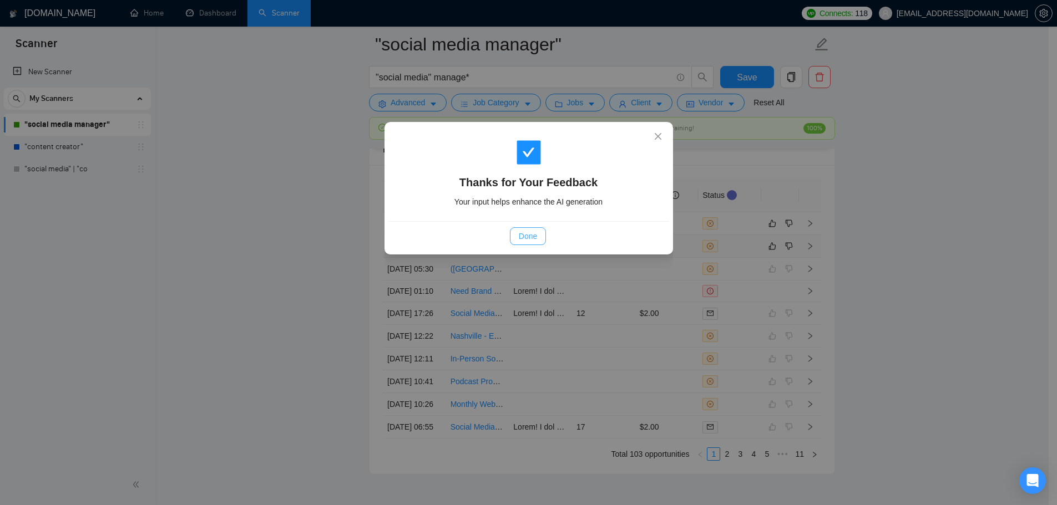
click at [516, 231] on button "Done" at bounding box center [528, 237] width 36 height 18
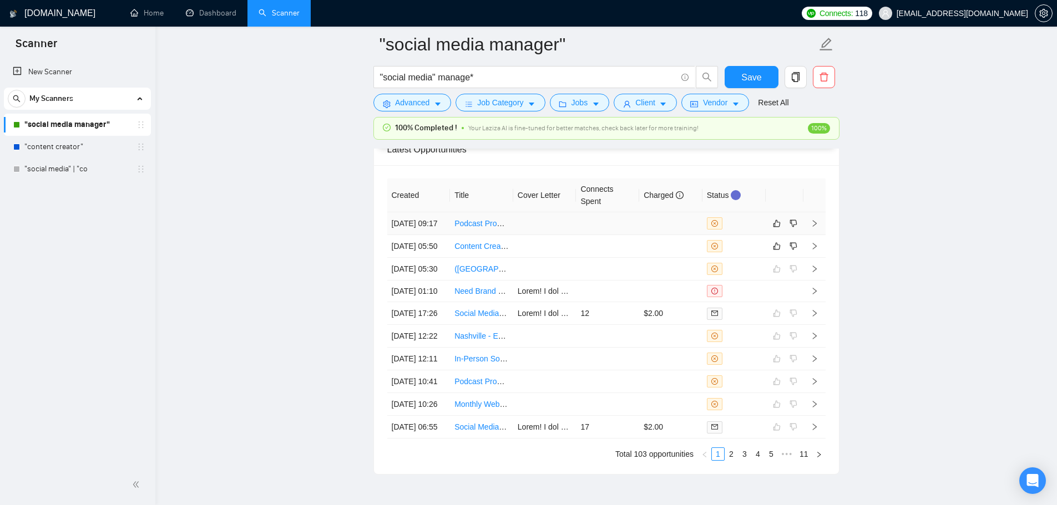
click at [616, 225] on td at bounding box center [607, 224] width 63 height 23
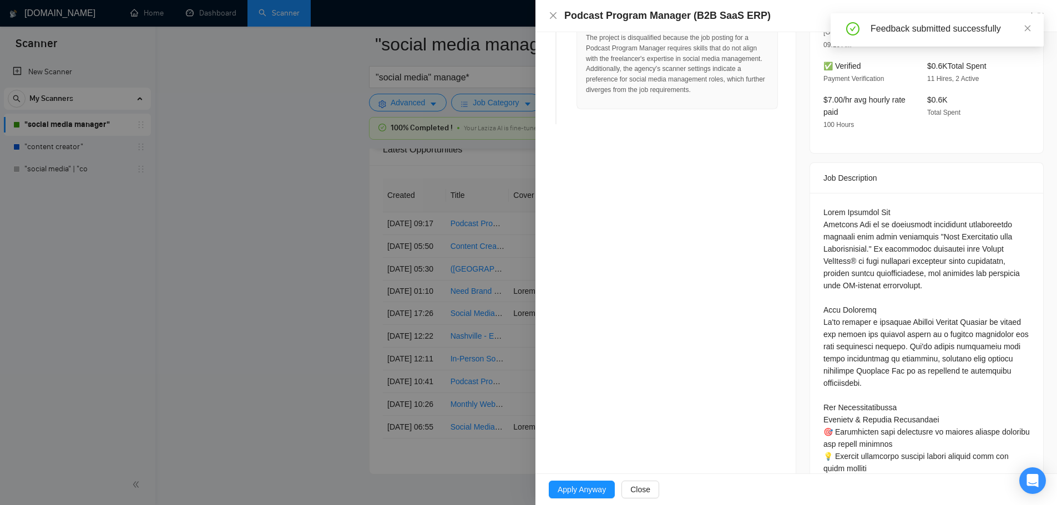
click at [427, 264] on div at bounding box center [528, 252] width 1057 height 505
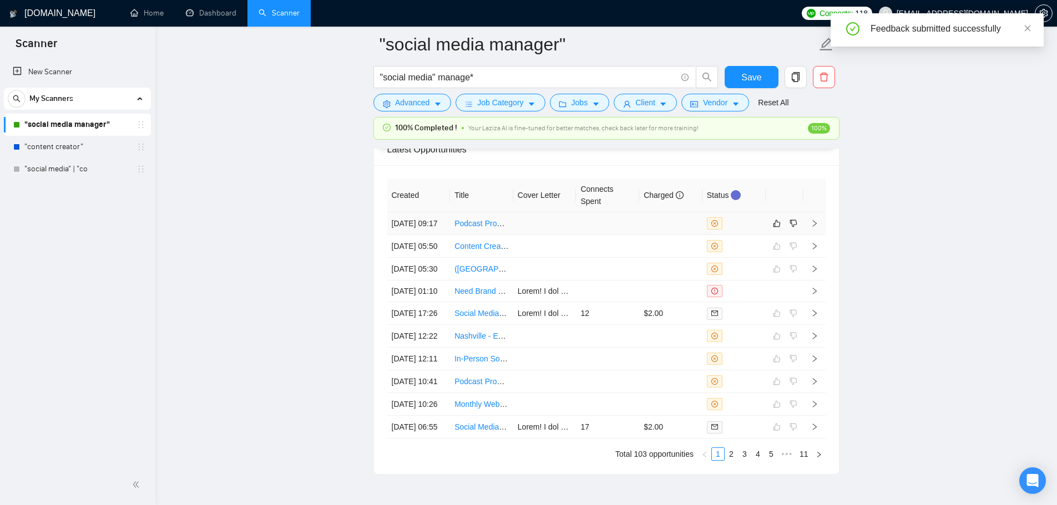
click at [635, 231] on td at bounding box center [607, 224] width 63 height 23
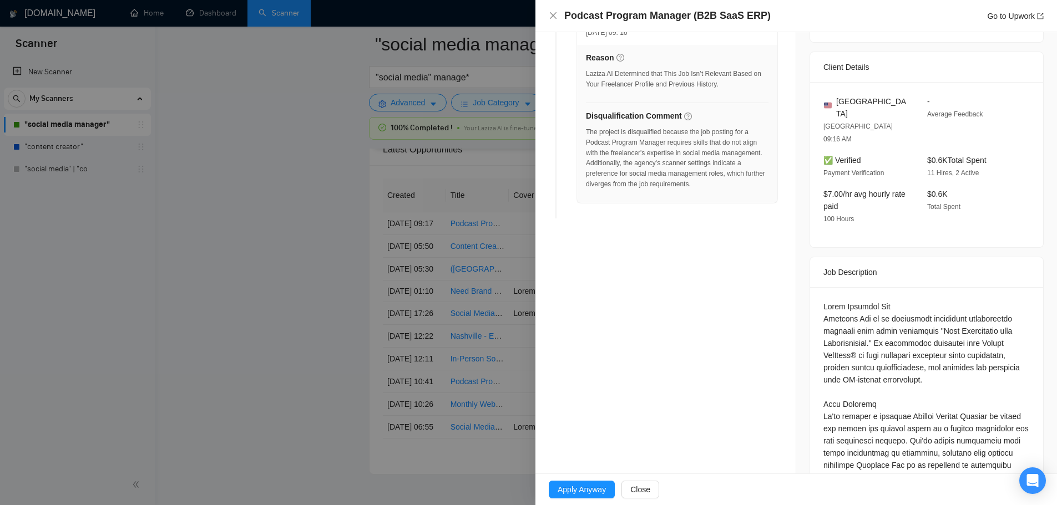
scroll to position [499, 0]
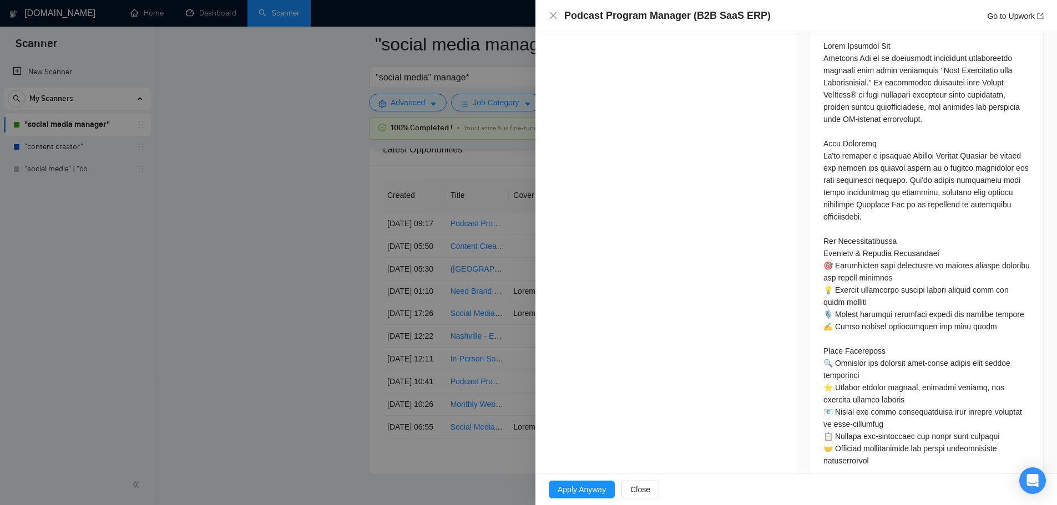
drag, startPoint x: 346, startPoint y: 199, endPoint x: 381, endPoint y: 202, distance: 35.1
click at [346, 199] on div at bounding box center [528, 252] width 1057 height 505
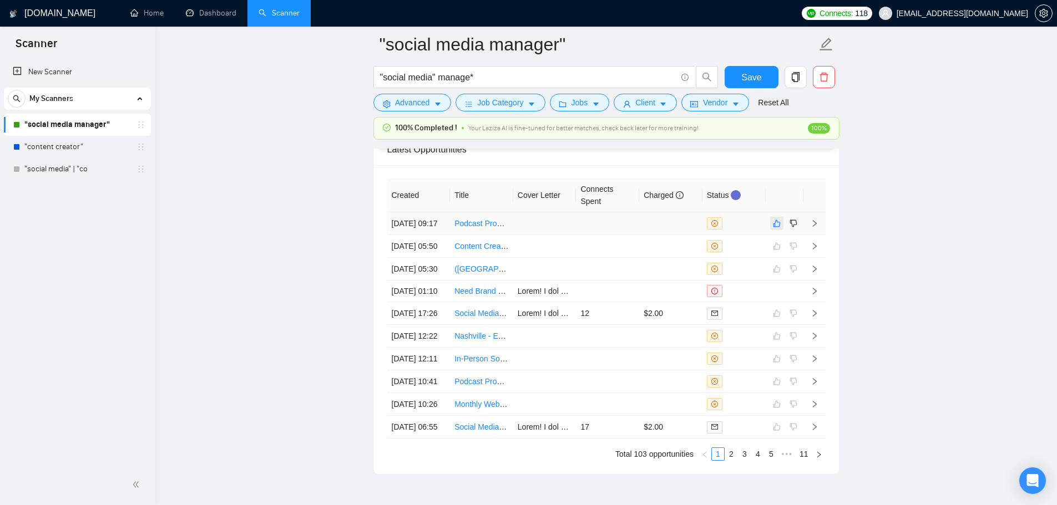
click at [777, 228] on icon "like" at bounding box center [777, 223] width 8 height 9
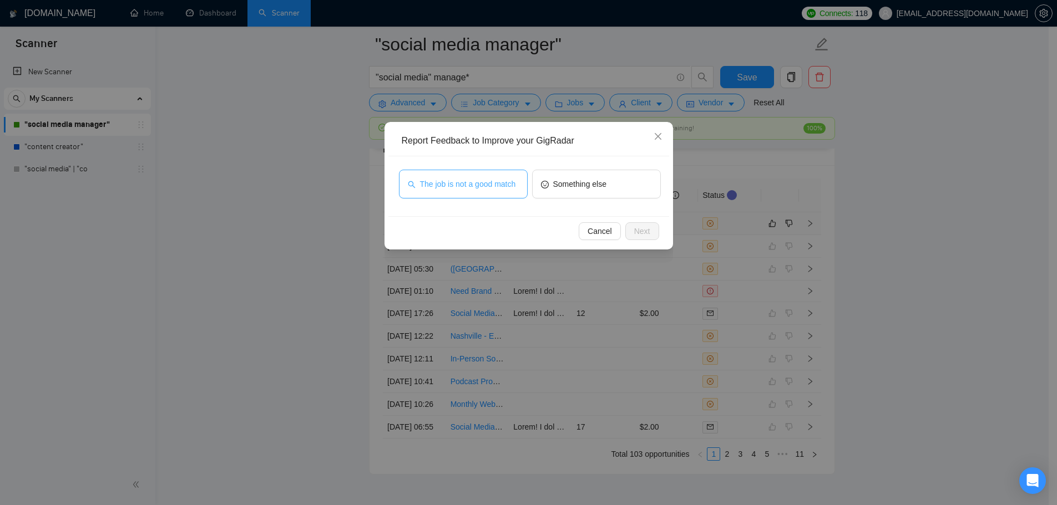
click at [486, 180] on span "The job is not a good match" at bounding box center [468, 184] width 96 height 12
click at [653, 236] on button "Next" at bounding box center [642, 232] width 34 height 18
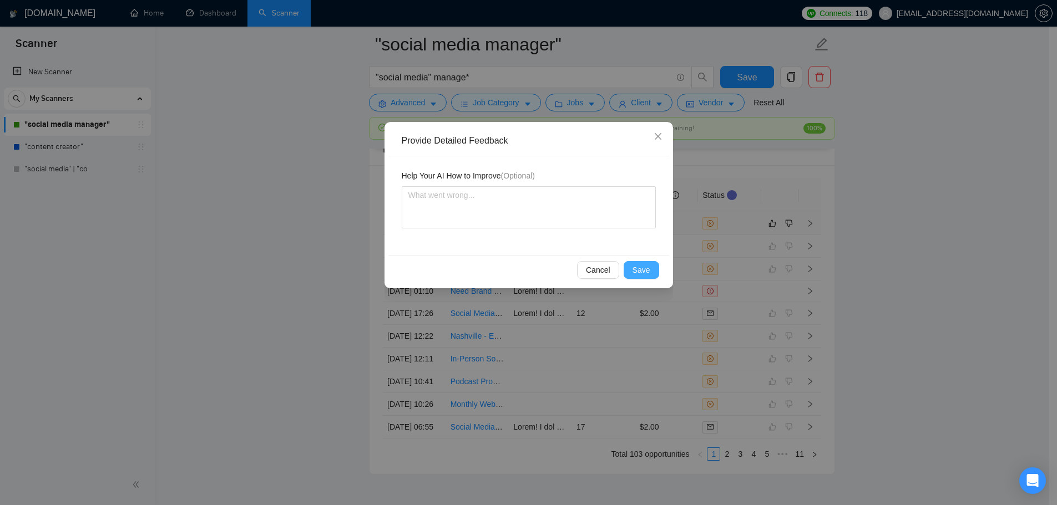
click at [644, 269] on span "Save" at bounding box center [642, 270] width 18 height 12
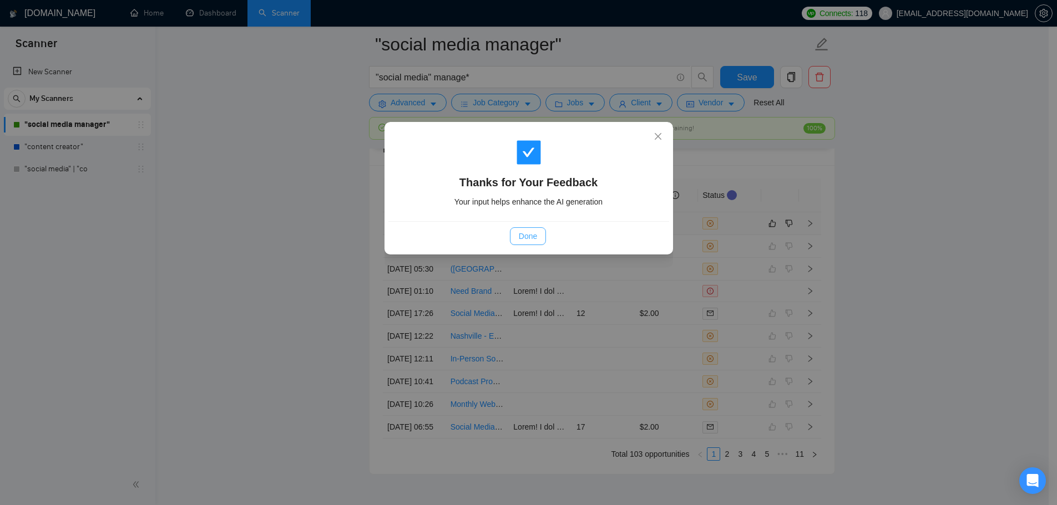
click at [527, 239] on span "Done" at bounding box center [528, 236] width 18 height 12
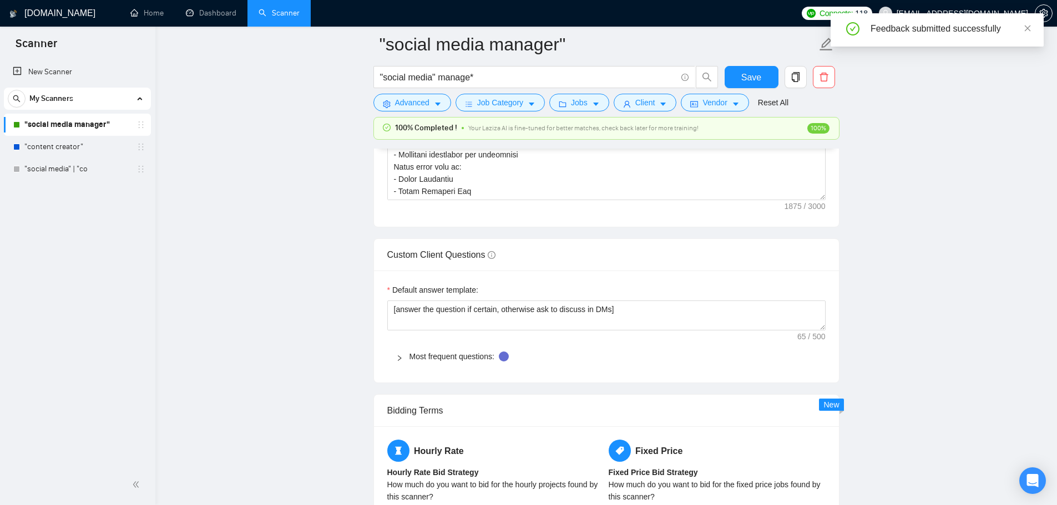
scroll to position [1175, 0]
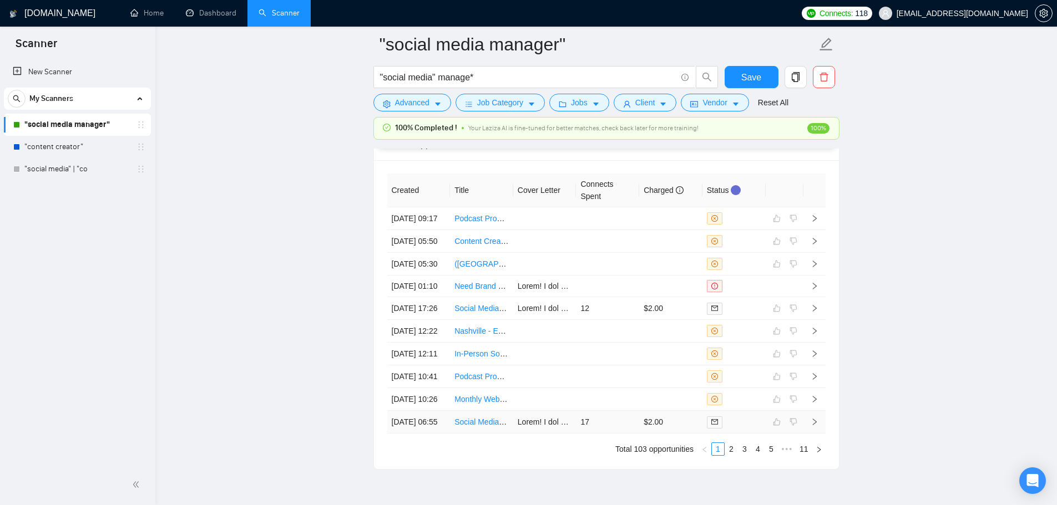
scroll to position [3112, 0]
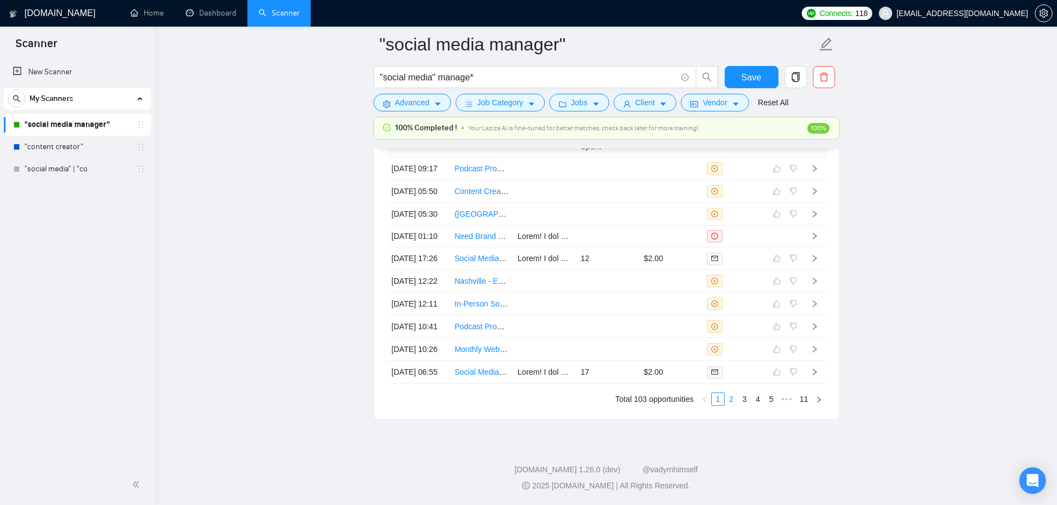
click at [732, 405] on link "2" at bounding box center [731, 399] width 12 height 12
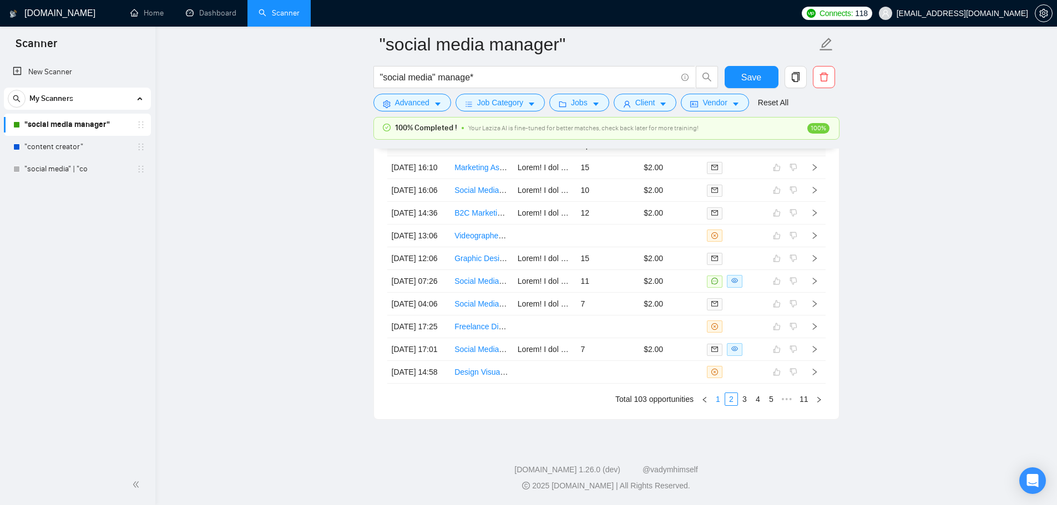
click at [719, 403] on link "1" at bounding box center [718, 399] width 12 height 12
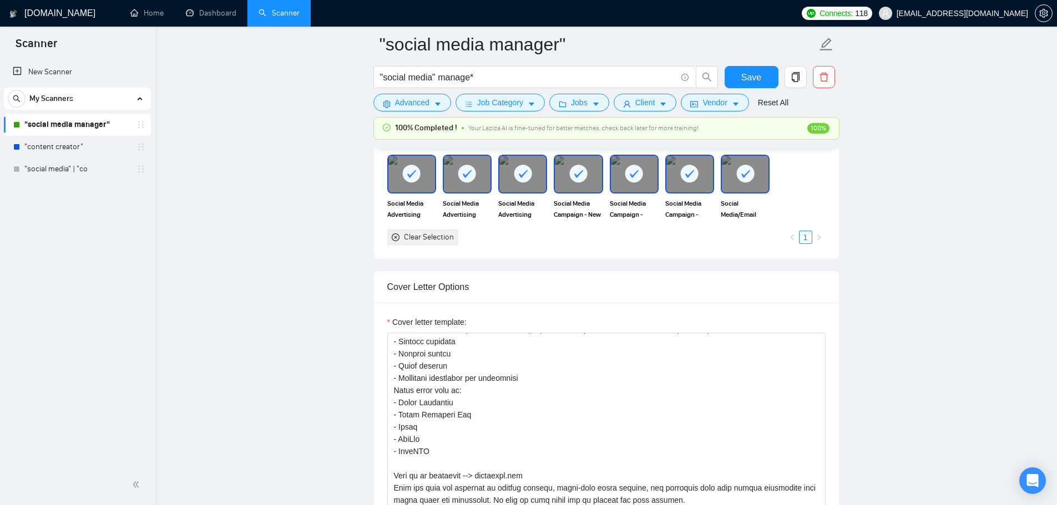
scroll to position [1059, 0]
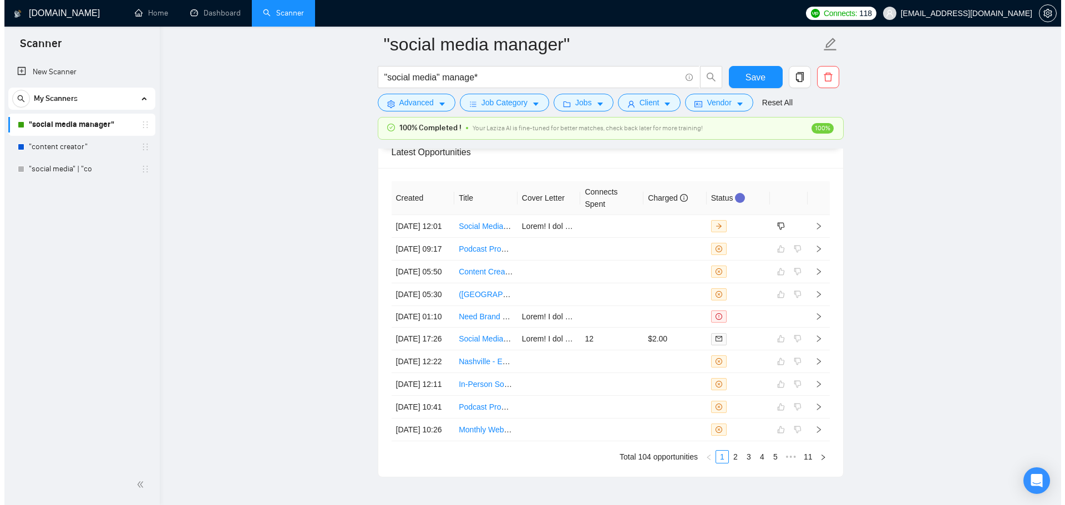
scroll to position [2946, 0]
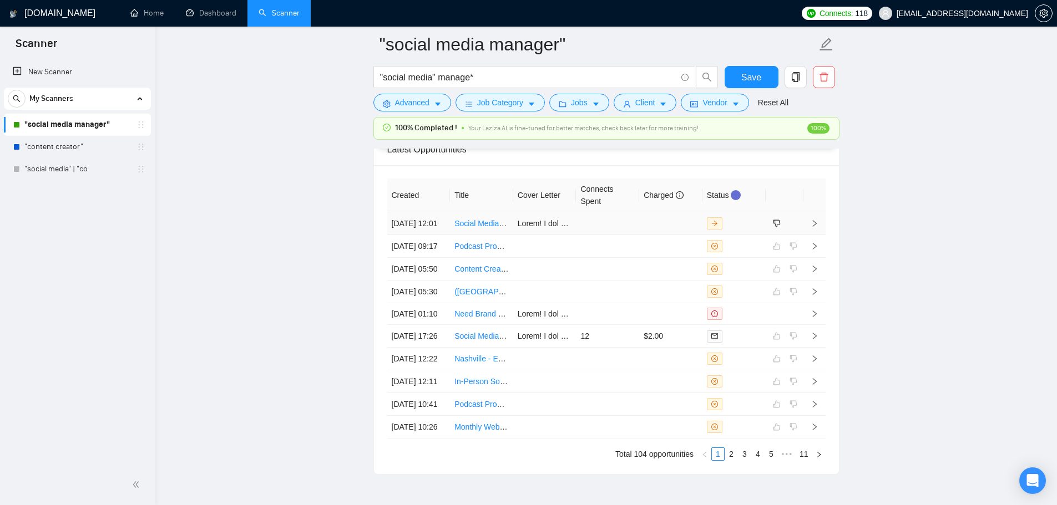
click at [608, 235] on td at bounding box center [607, 224] width 63 height 23
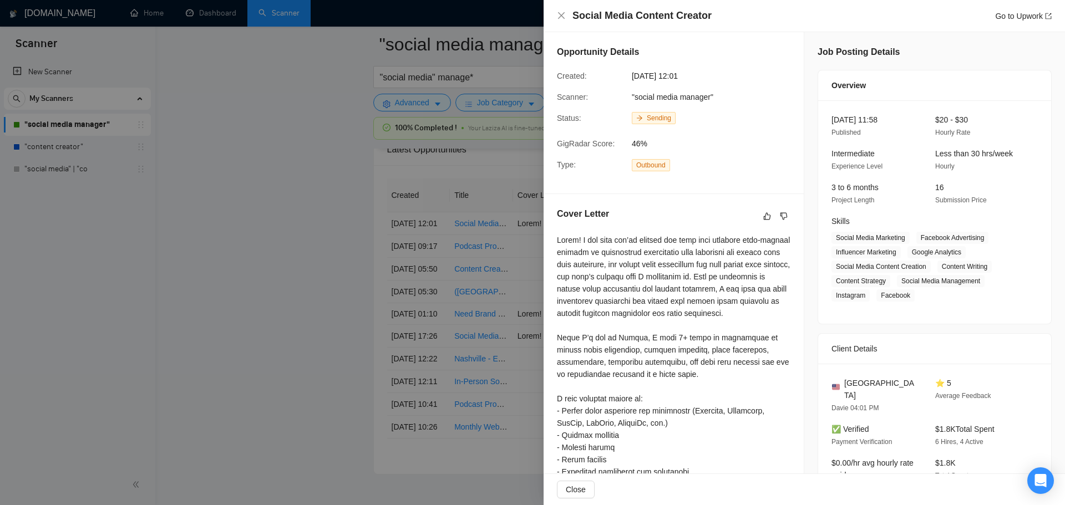
click at [281, 245] on div at bounding box center [532, 252] width 1065 height 505
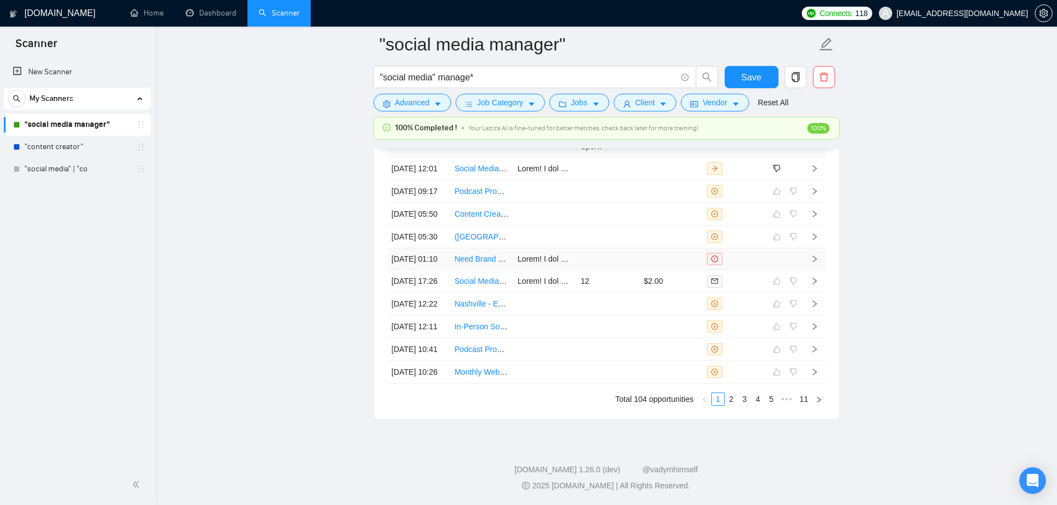
scroll to position [3112, 0]
click at [734, 404] on link "2" at bounding box center [731, 399] width 12 height 12
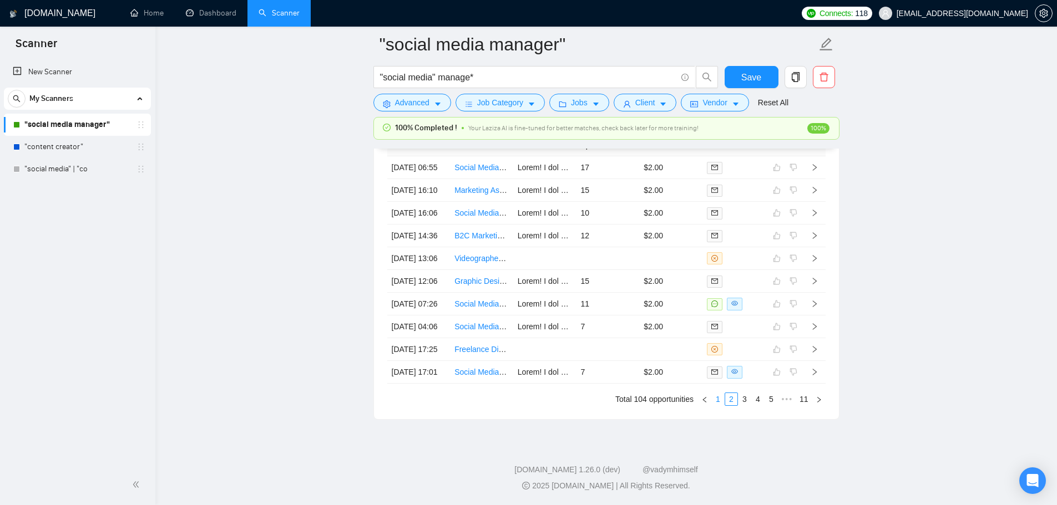
click at [716, 404] on link "1" at bounding box center [718, 399] width 12 height 12
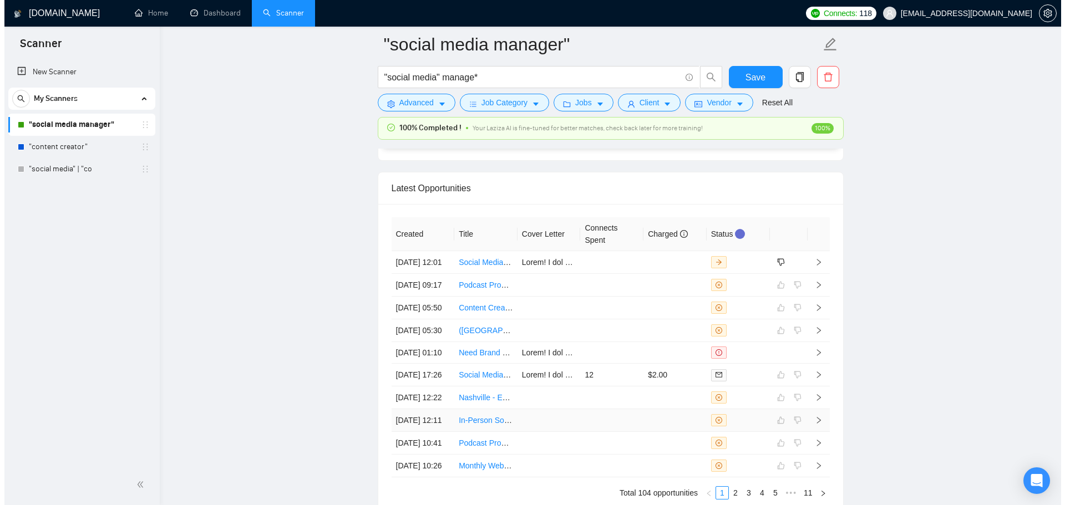
scroll to position [2890, 0]
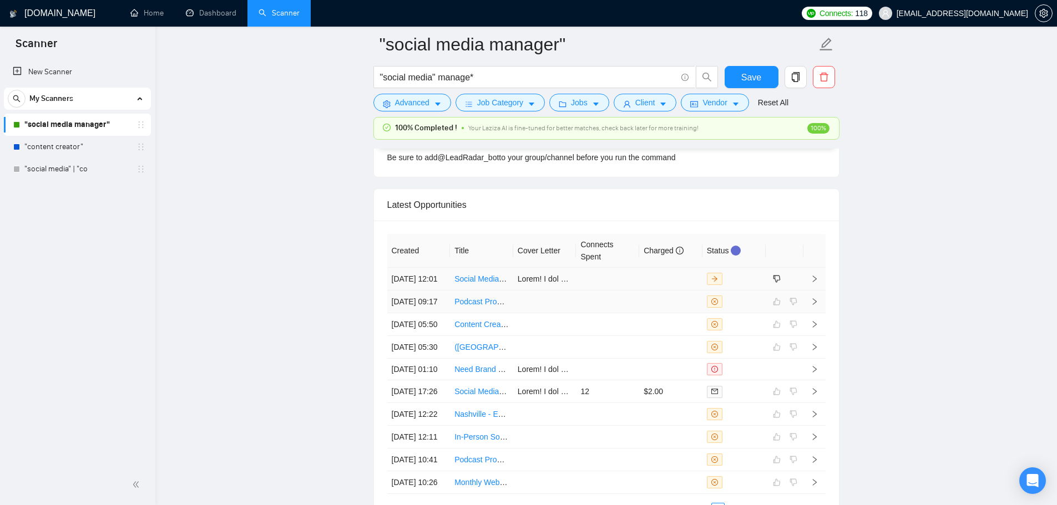
click at [607, 291] on td at bounding box center [607, 279] width 63 height 23
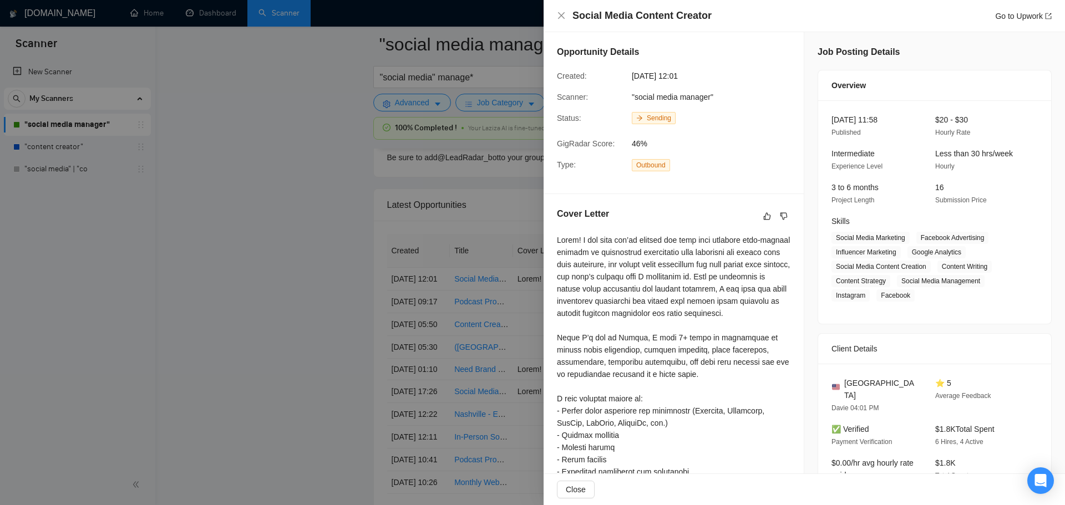
click at [250, 306] on div at bounding box center [532, 252] width 1065 height 505
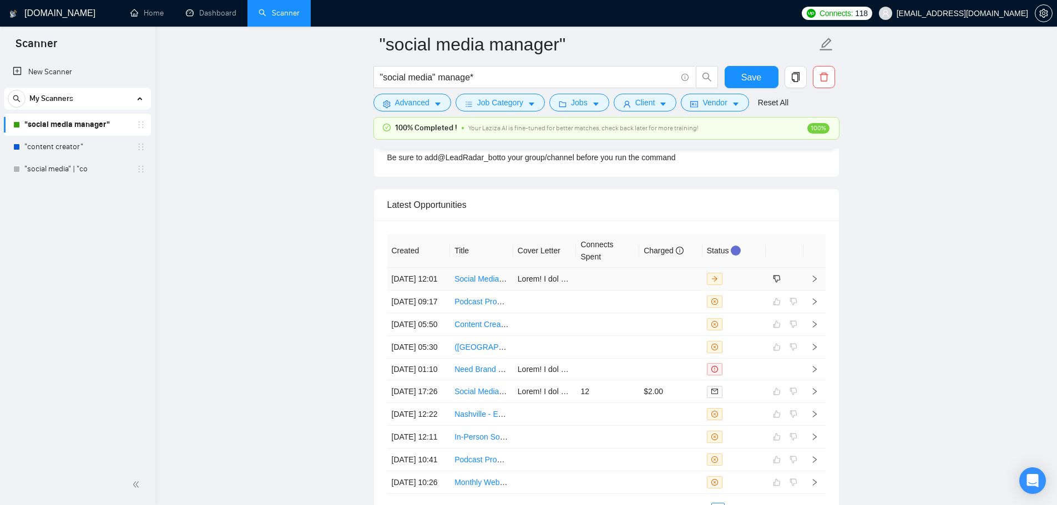
click at [489, 284] on link "Social Media Content Creator" at bounding box center [505, 279] width 102 height 9
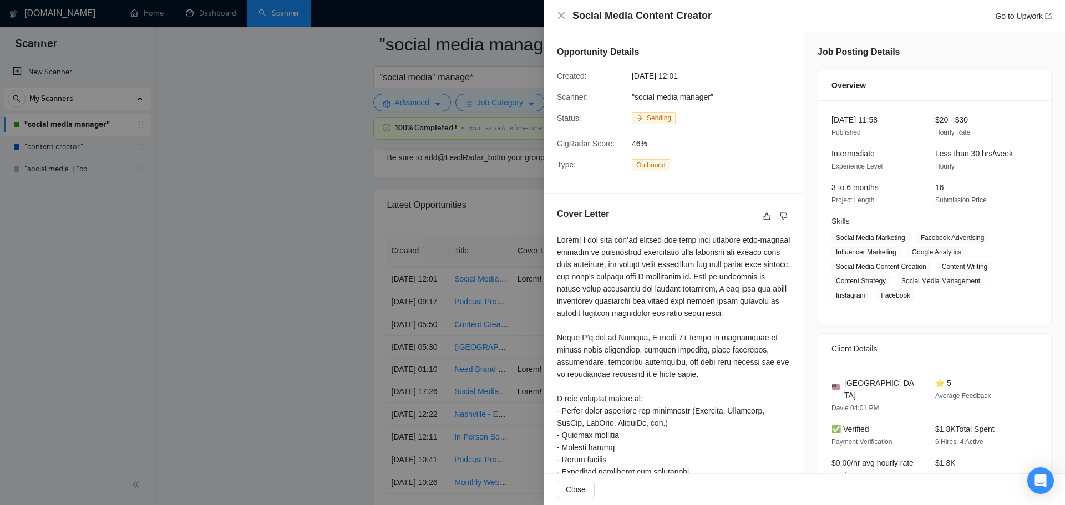
click at [515, 300] on div at bounding box center [532, 252] width 1065 height 505
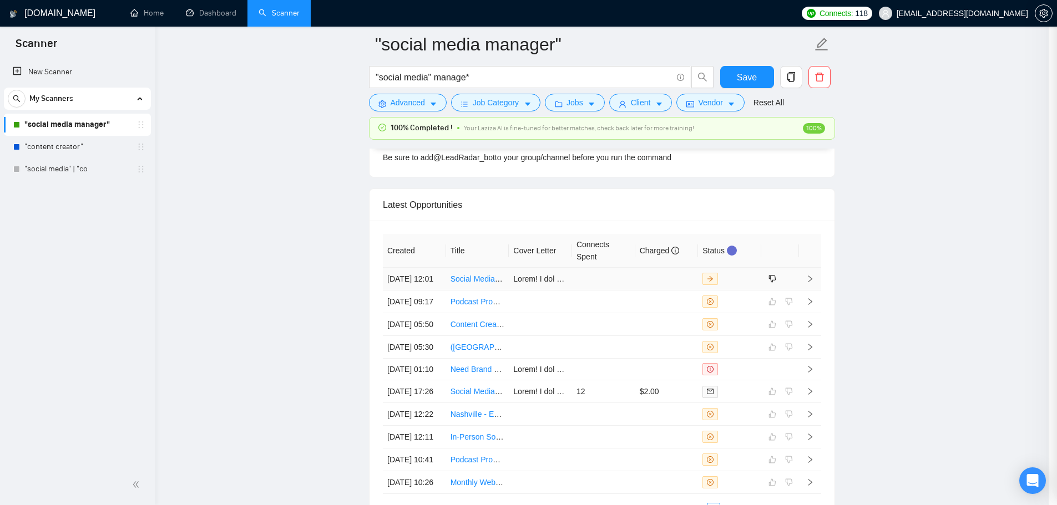
click at [565, 290] on td at bounding box center [540, 279] width 63 height 23
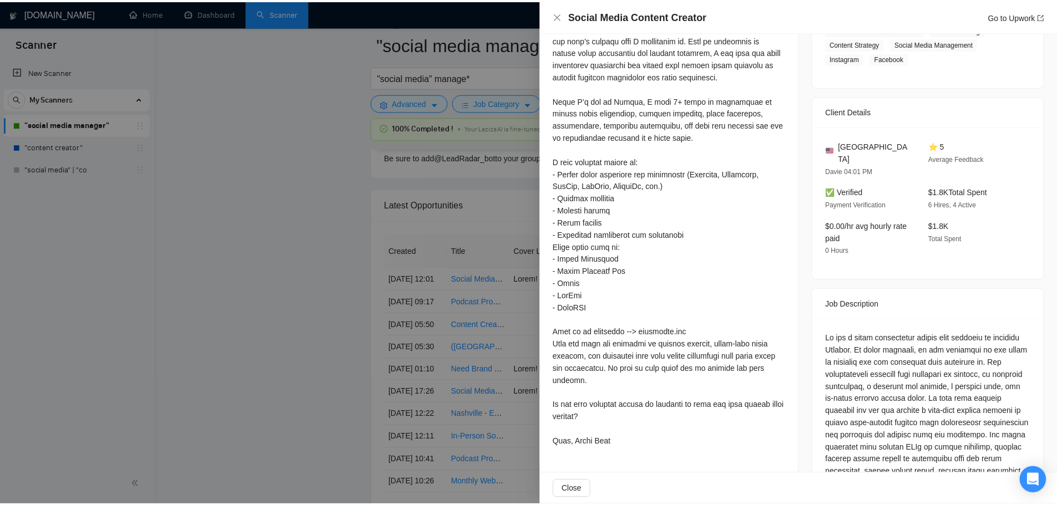
scroll to position [333, 0]
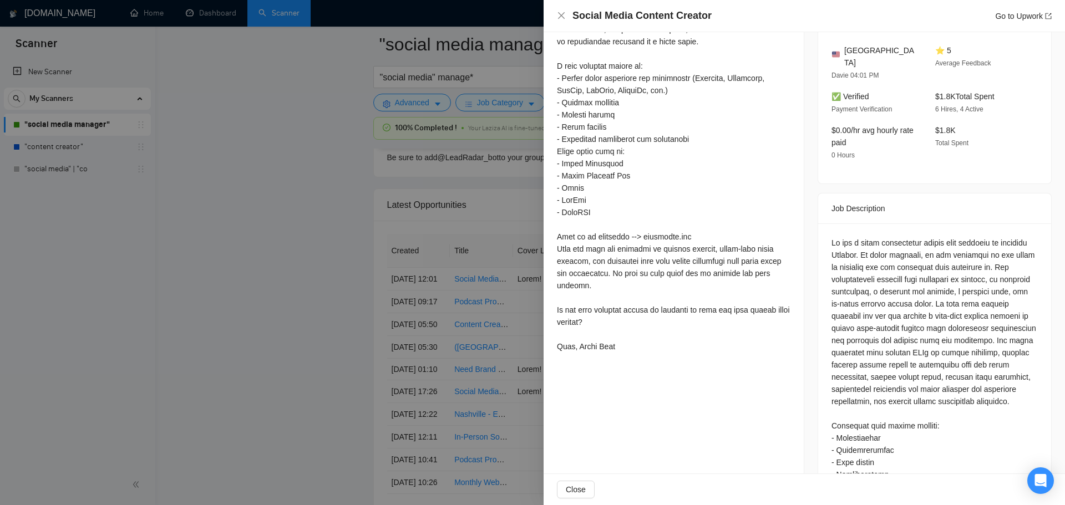
click at [318, 285] on div at bounding box center [532, 252] width 1065 height 505
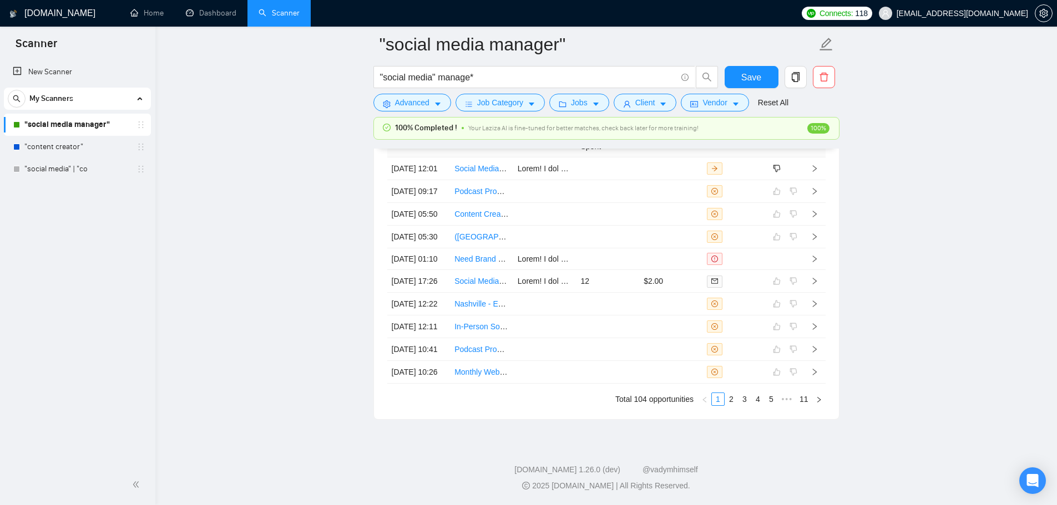
scroll to position [2835, 0]
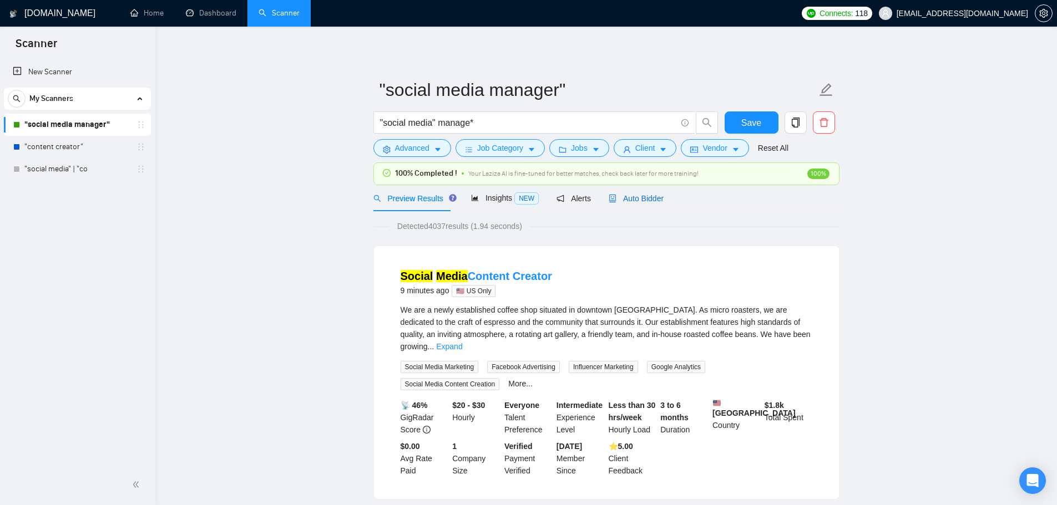
click at [645, 201] on span "Auto Bidder" at bounding box center [636, 198] width 55 height 9
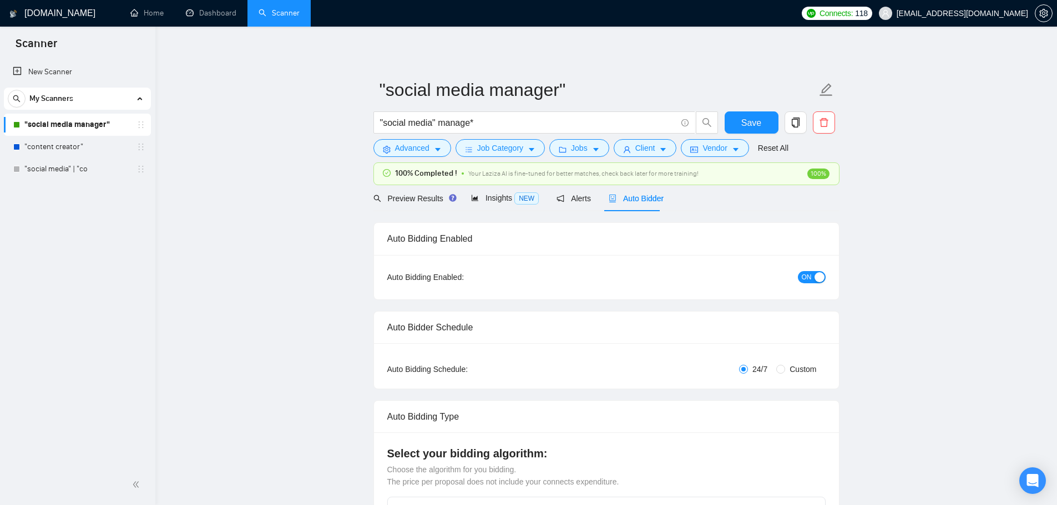
checkbox input "true"
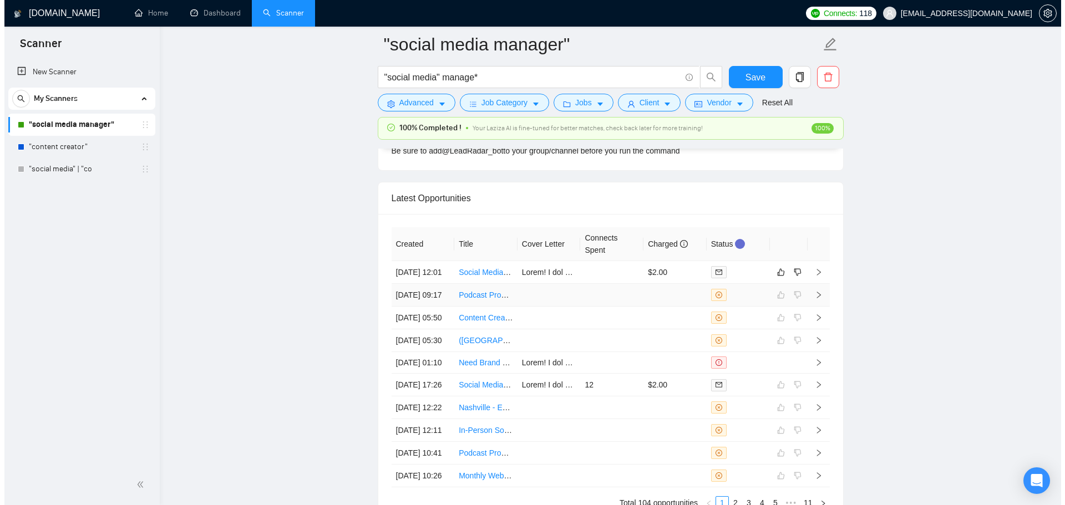
scroll to position [2890, 0]
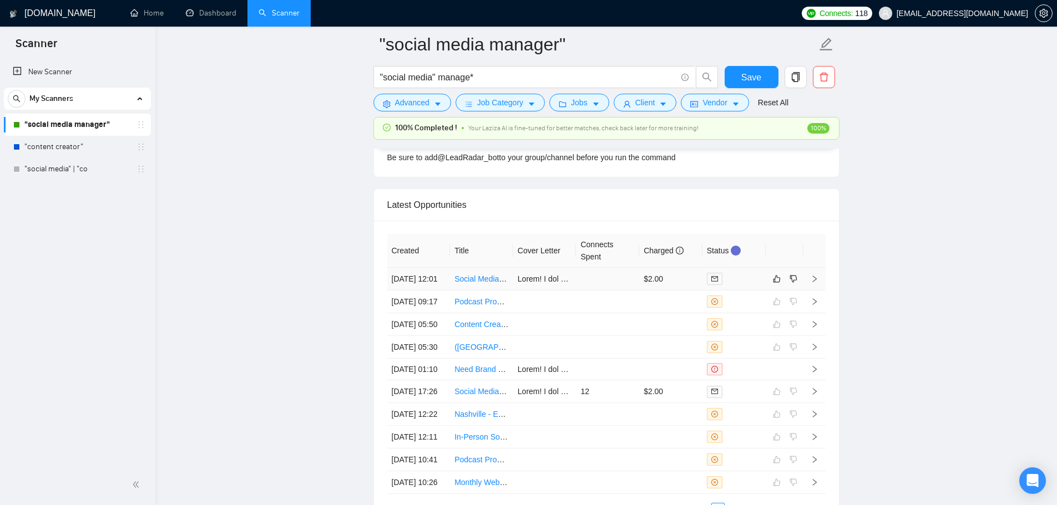
click at [610, 283] on td at bounding box center [607, 279] width 63 height 23
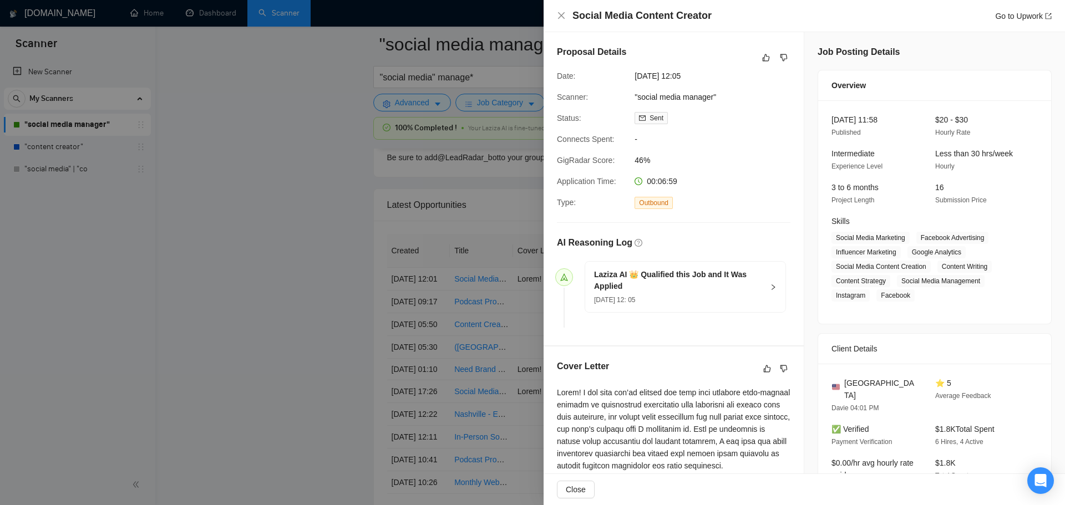
click at [276, 216] on div at bounding box center [532, 252] width 1065 height 505
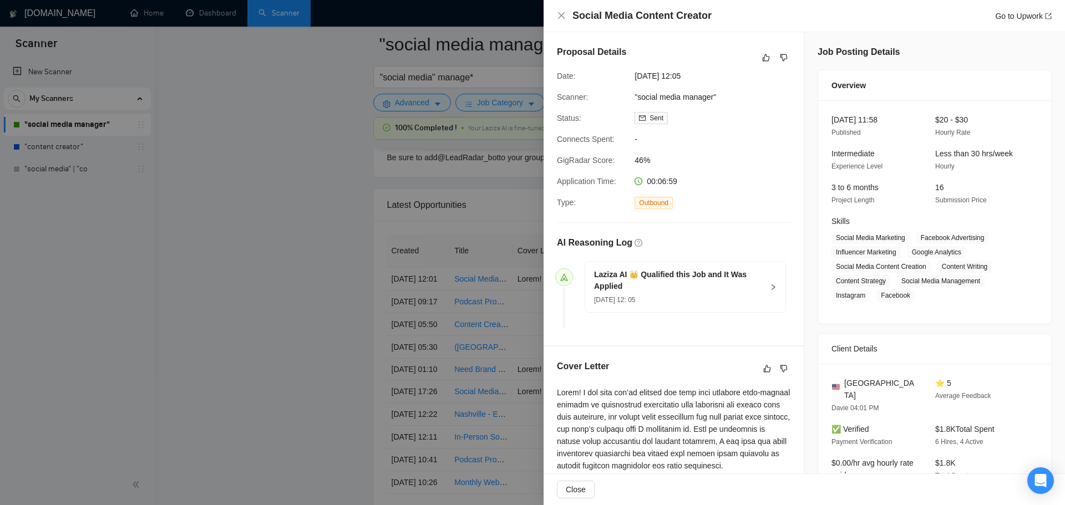
click at [220, 254] on div at bounding box center [532, 252] width 1065 height 505
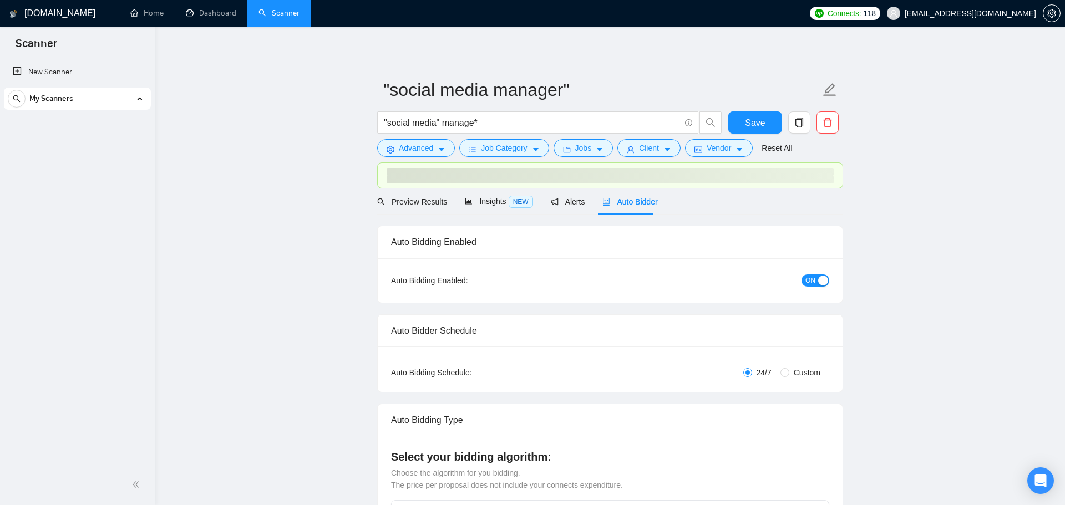
checkbox input "true"
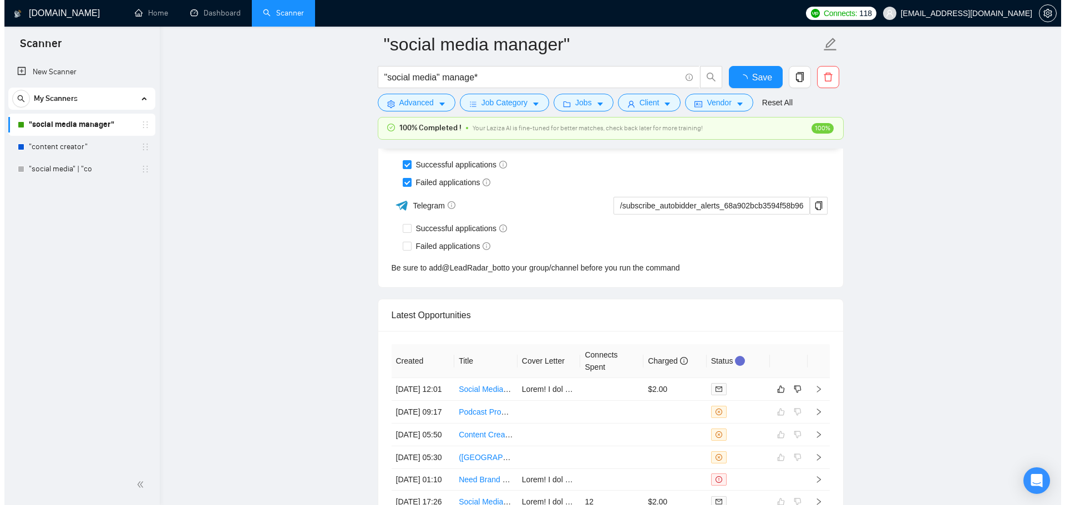
scroll to position [2843, 0]
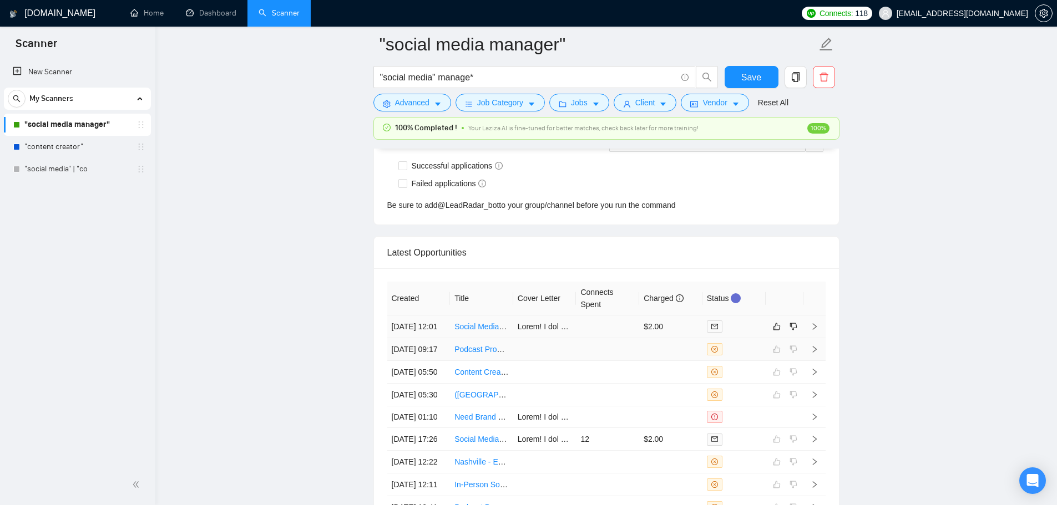
click at [603, 330] on td at bounding box center [607, 327] width 63 height 23
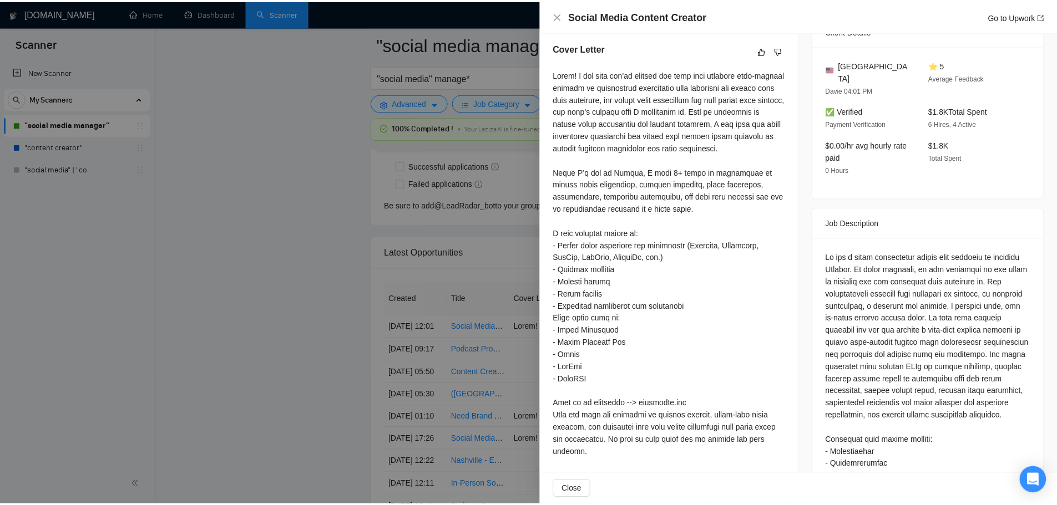
scroll to position [454, 0]
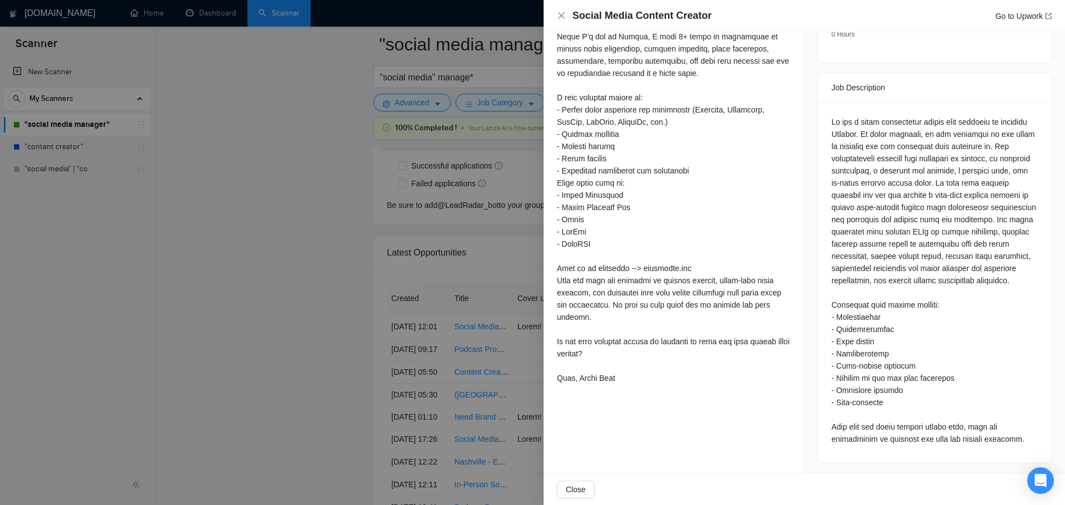
click at [360, 297] on div at bounding box center [532, 252] width 1065 height 505
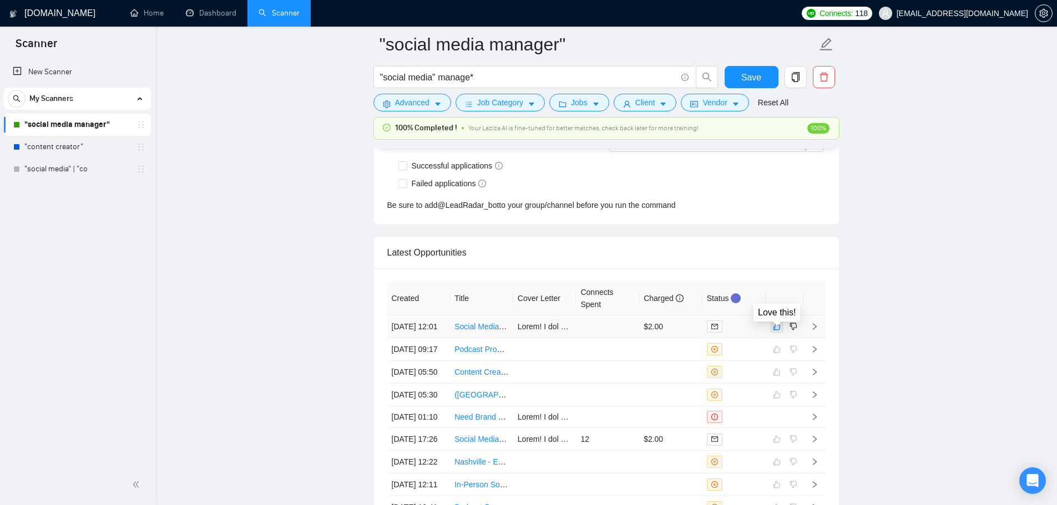
click at [773, 328] on icon "like" at bounding box center [777, 326] width 8 height 9
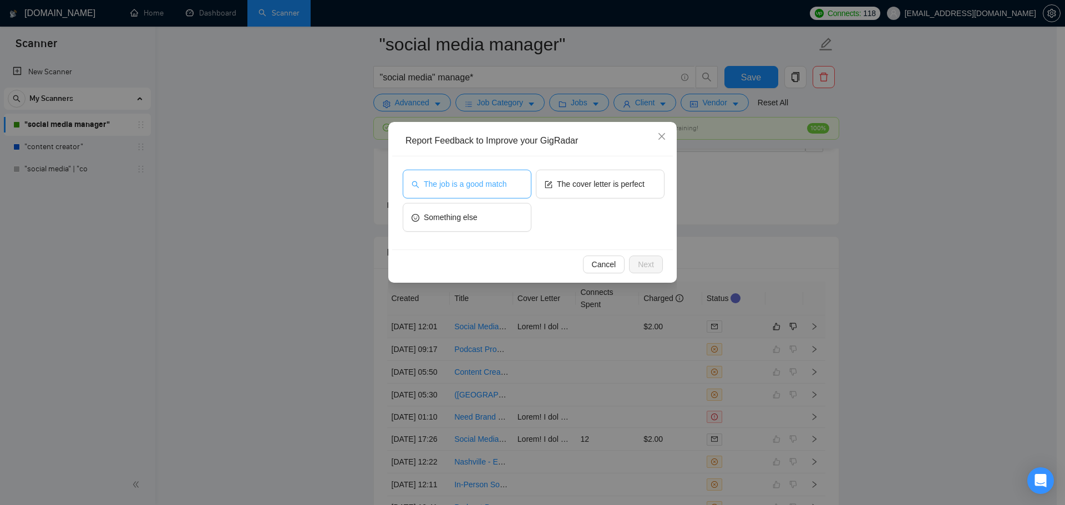
click at [492, 183] on span "The job is a good match" at bounding box center [465, 184] width 83 height 12
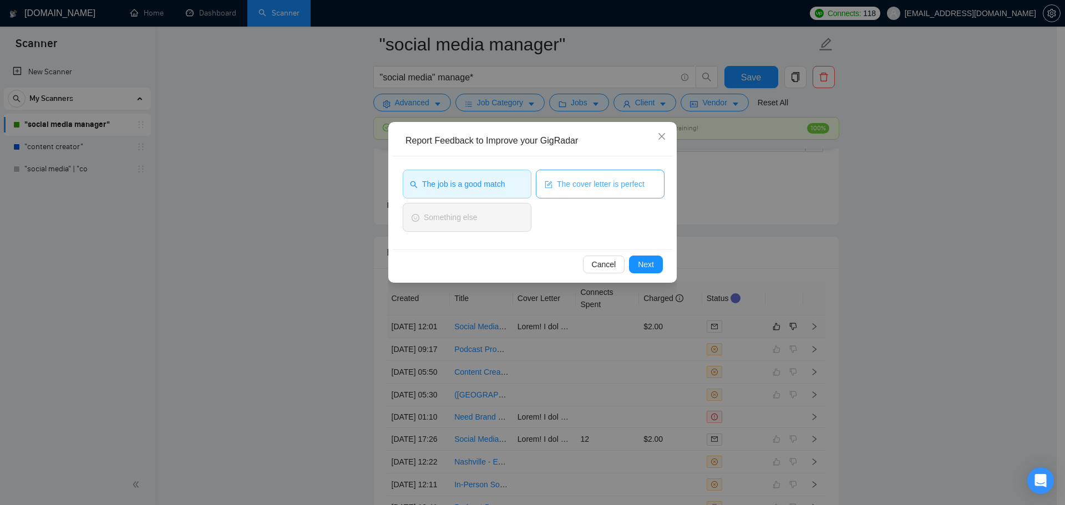
click at [583, 173] on button "The cover letter is perfect" at bounding box center [600, 184] width 129 height 29
click at [645, 254] on div "Cancel Next" at bounding box center [532, 264] width 281 height 29
click at [648, 260] on span "Next" at bounding box center [646, 265] width 16 height 12
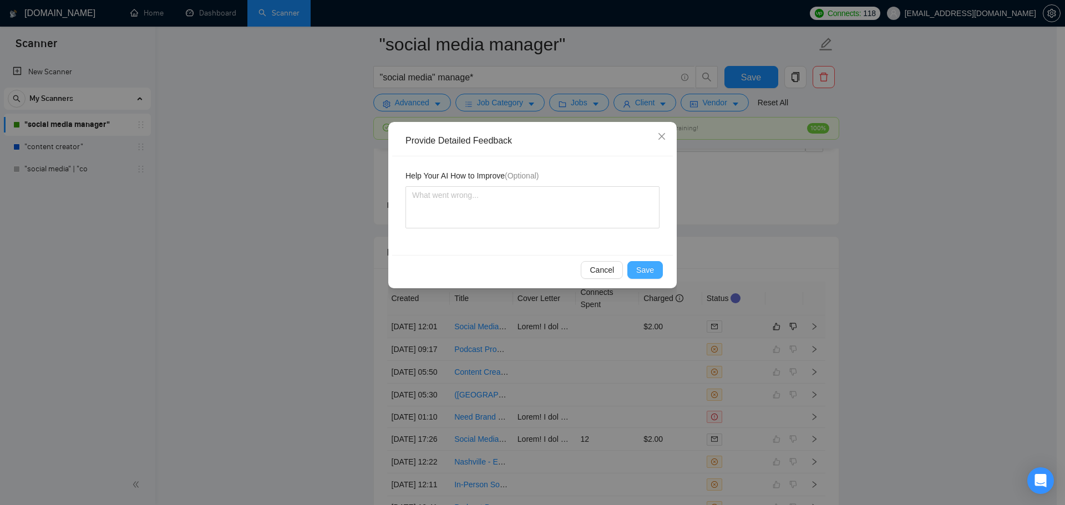
click at [650, 274] on span "Save" at bounding box center [645, 270] width 18 height 12
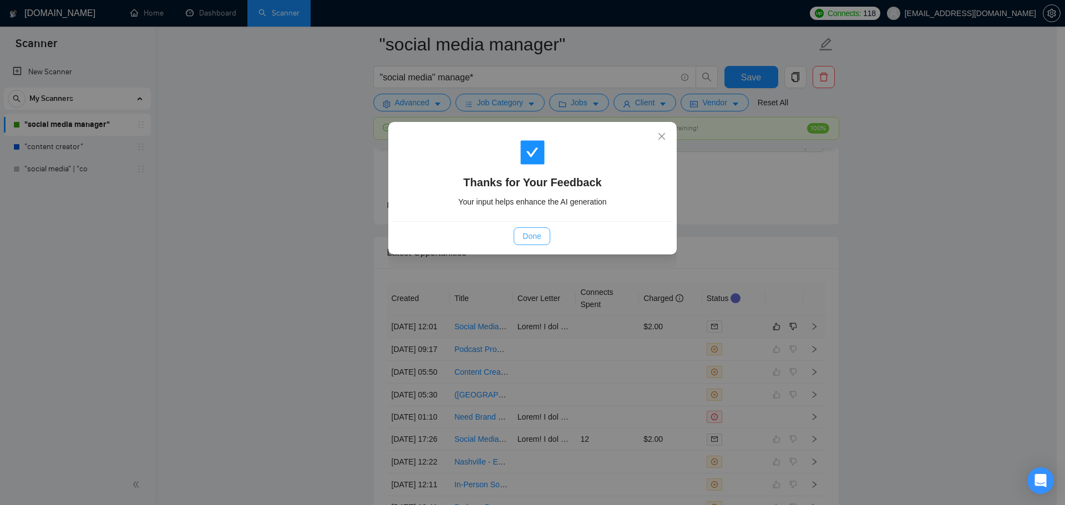
click at [523, 235] on span "Done" at bounding box center [532, 236] width 18 height 12
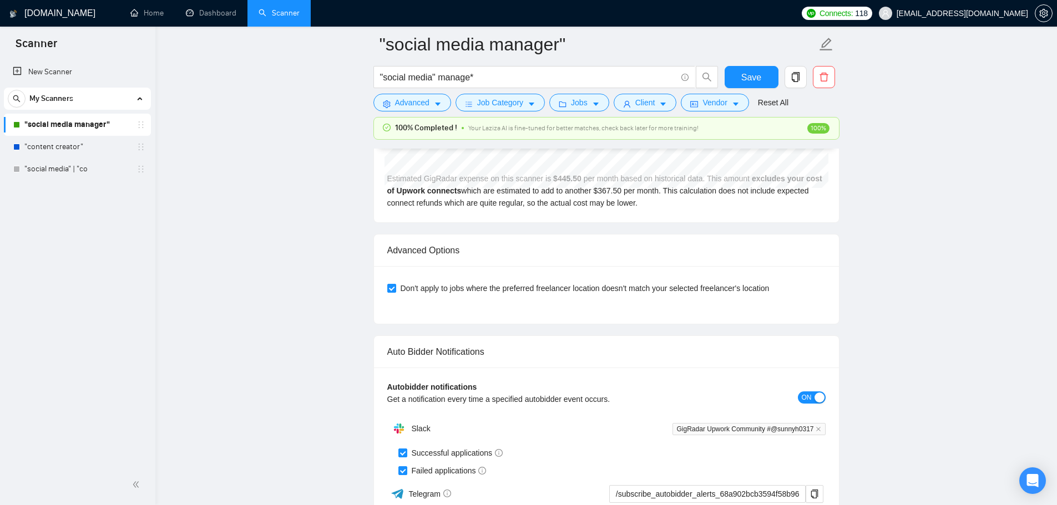
scroll to position [2386, 0]
